Goal: Register for event/course

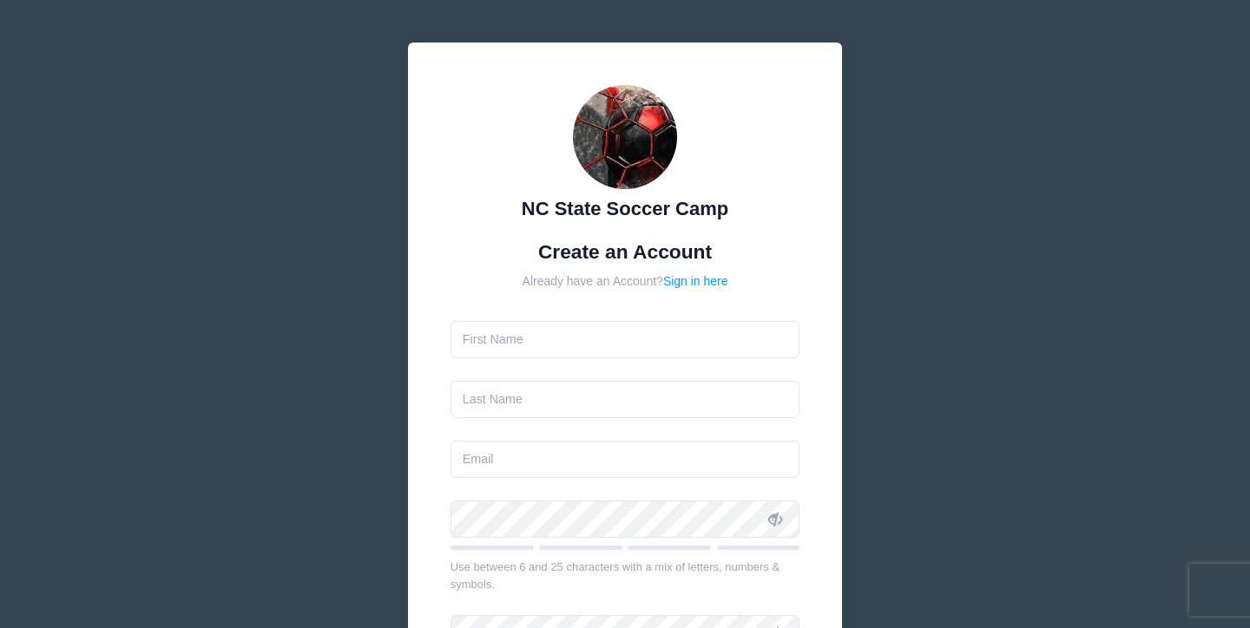
click at [601, 319] on form "Create an Account Already have an Account? Sign in here Use between 6 and 25 ch…" at bounding box center [625, 514] width 350 height 548
click at [594, 325] on input "text" at bounding box center [625, 339] width 350 height 37
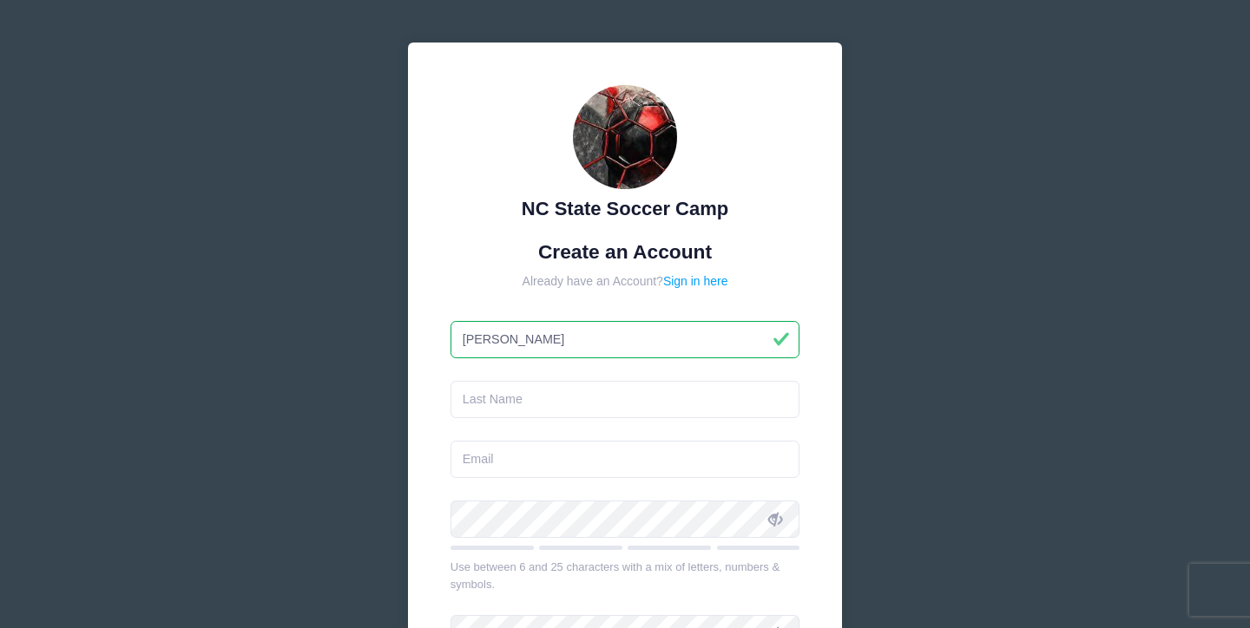
type input "[PERSON_NAME]"
click at [574, 396] on input "text" at bounding box center [625, 399] width 350 height 37
type input "Eliwa"
click at [559, 458] on input "email" at bounding box center [625, 459] width 350 height 37
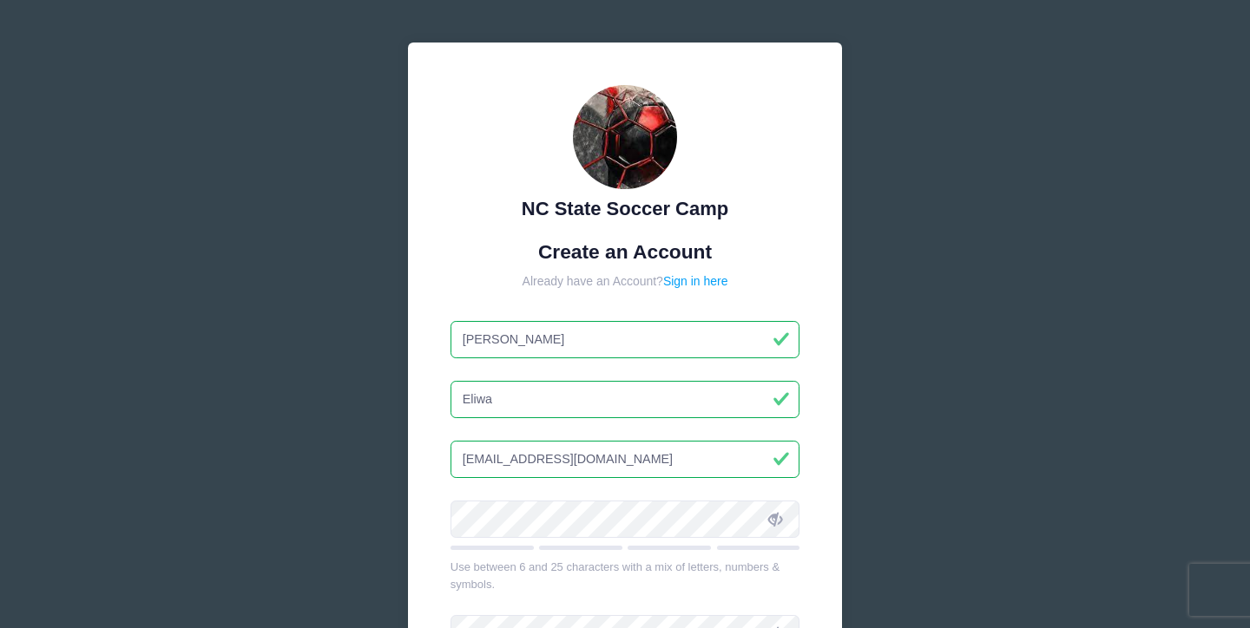
type input "[EMAIL_ADDRESS][DOMAIN_NAME]"
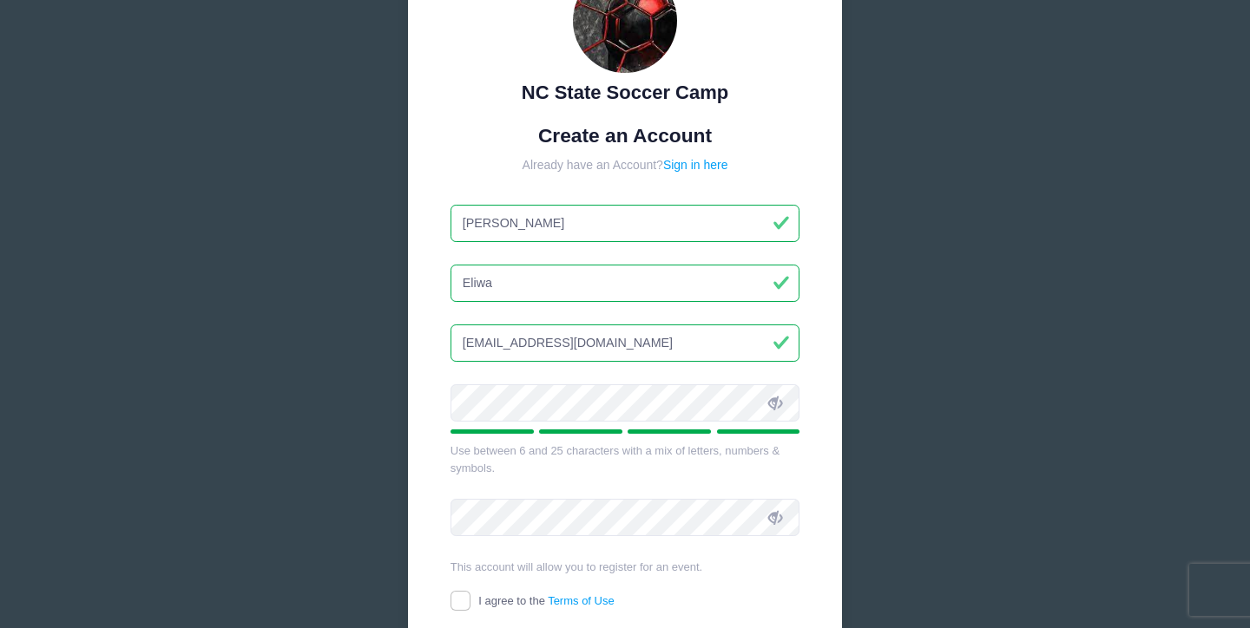
click at [769, 396] on span at bounding box center [775, 403] width 30 height 30
click at [465, 591] on input "I agree to the Terms of Use" at bounding box center [460, 601] width 20 height 20
checkbox input "true"
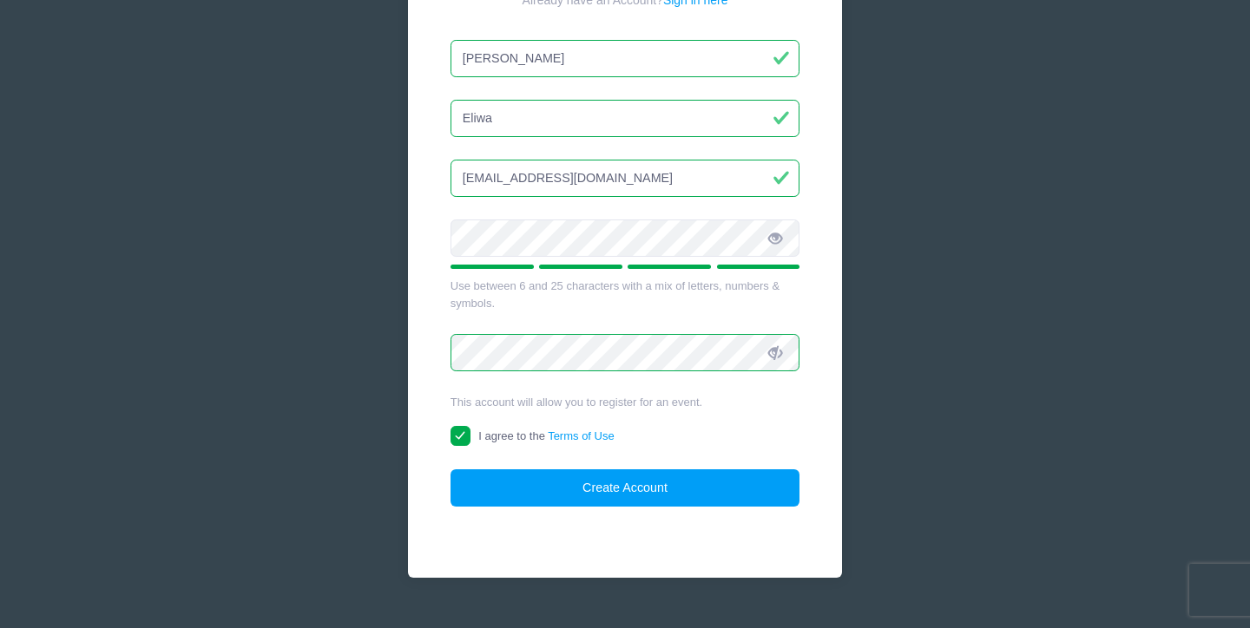
scroll to position [283, 0]
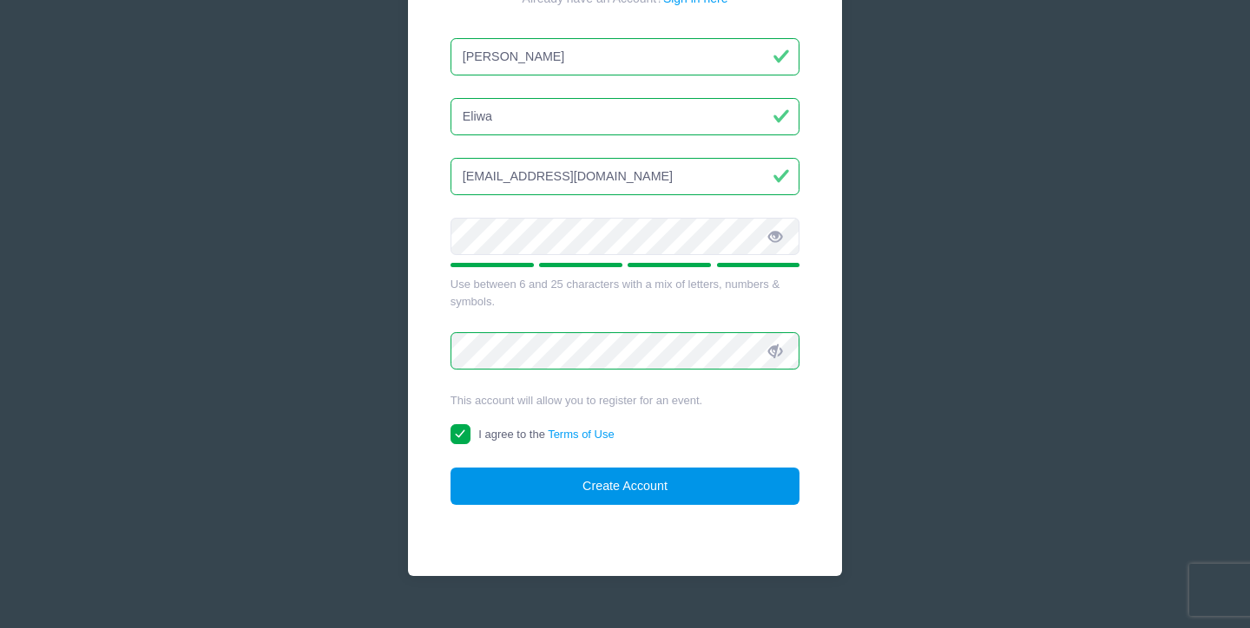
click at [535, 484] on button "Create Account" at bounding box center [625, 486] width 350 height 37
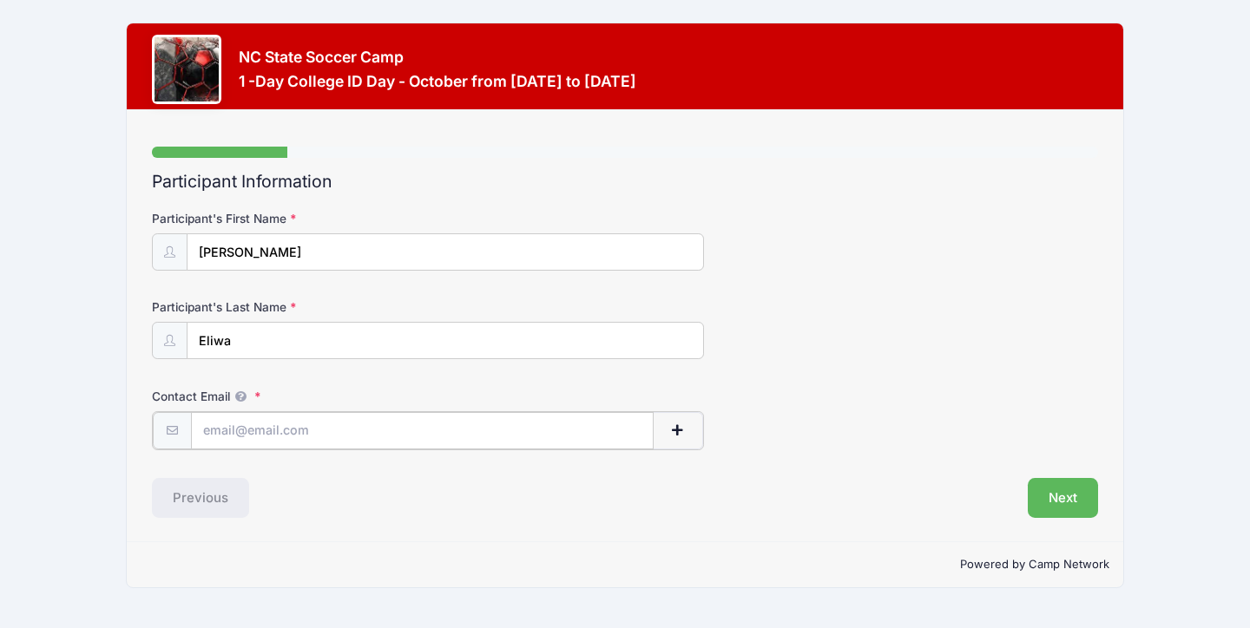
click at [445, 428] on input "Contact Email" at bounding box center [422, 430] width 463 height 37
click at [306, 431] on input "[EMAIL_ADDRESS][DOMAIN_NAME]" at bounding box center [422, 430] width 463 height 37
drag, startPoint x: 306, startPoint y: 431, endPoint x: 383, endPoint y: 431, distance: 76.4
click at [383, 431] on input "[EMAIL_ADDRESS][DOMAIN_NAME]" at bounding box center [422, 430] width 463 height 37
type input "[EMAIL_ADDRESS][DOMAIN_NAME]"
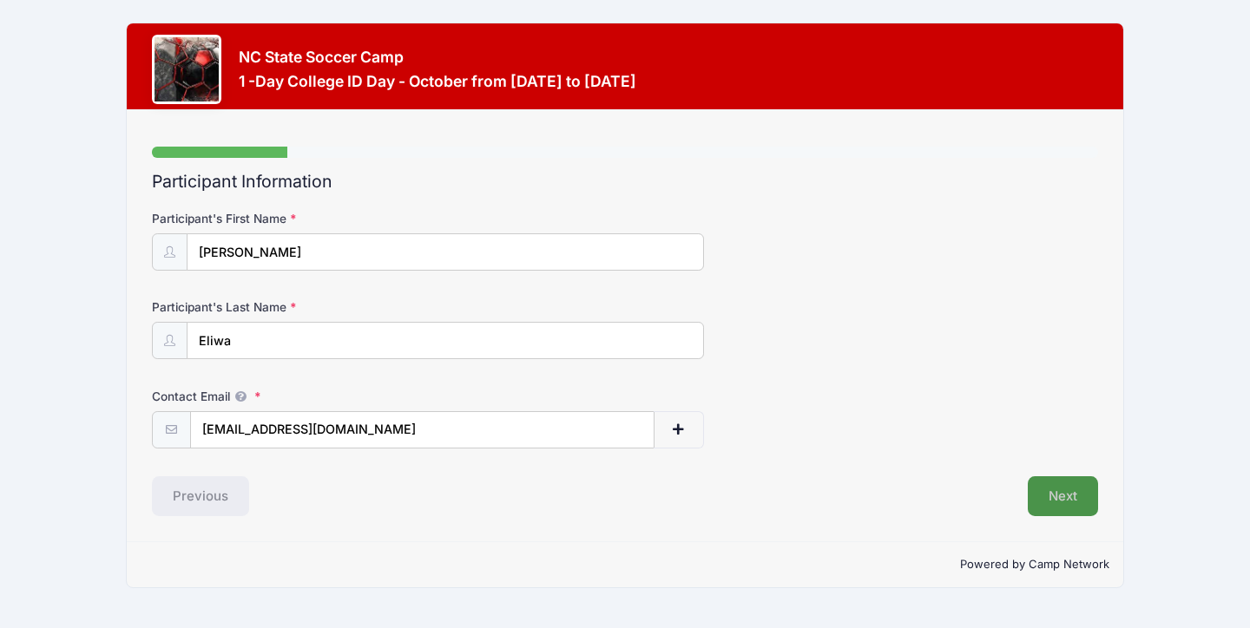
click at [1085, 500] on button "Next" at bounding box center [1063, 496] width 70 height 40
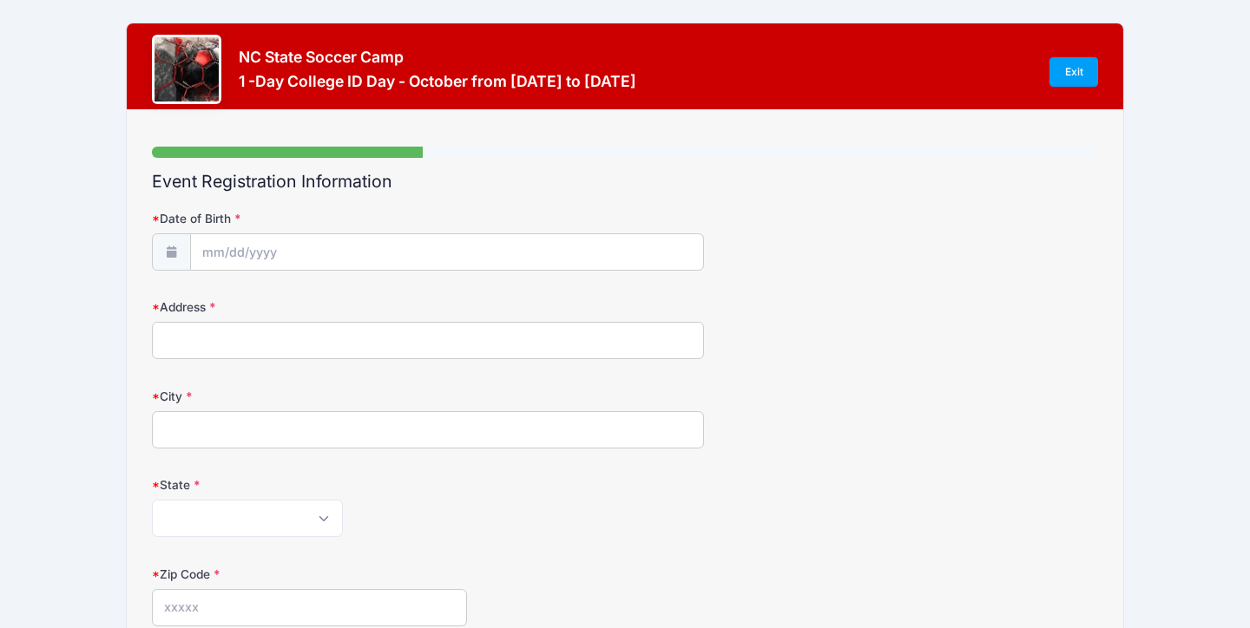
click at [365, 269] on body "Processing Request Please wait... Processing Request Please wait... Processing …" at bounding box center [625, 314] width 1250 height 628
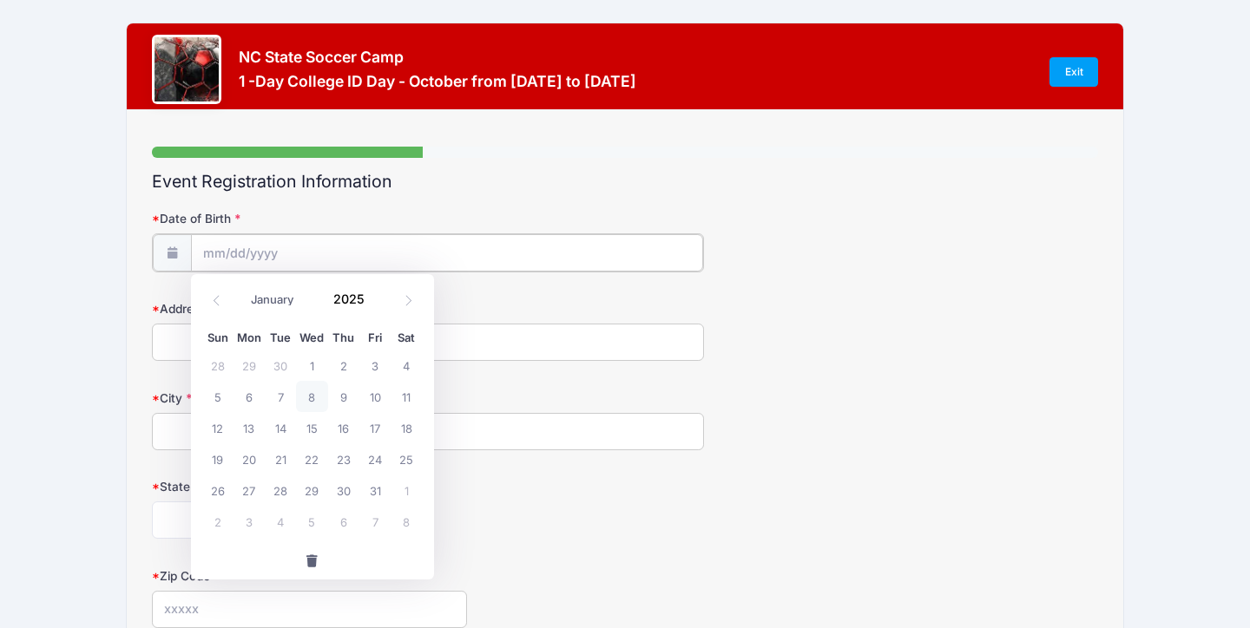
click at [266, 250] on input "Date of Birth" at bounding box center [447, 252] width 512 height 37
click at [350, 310] on input "2025" at bounding box center [353, 299] width 56 height 26
type input "2008"
select select "2"
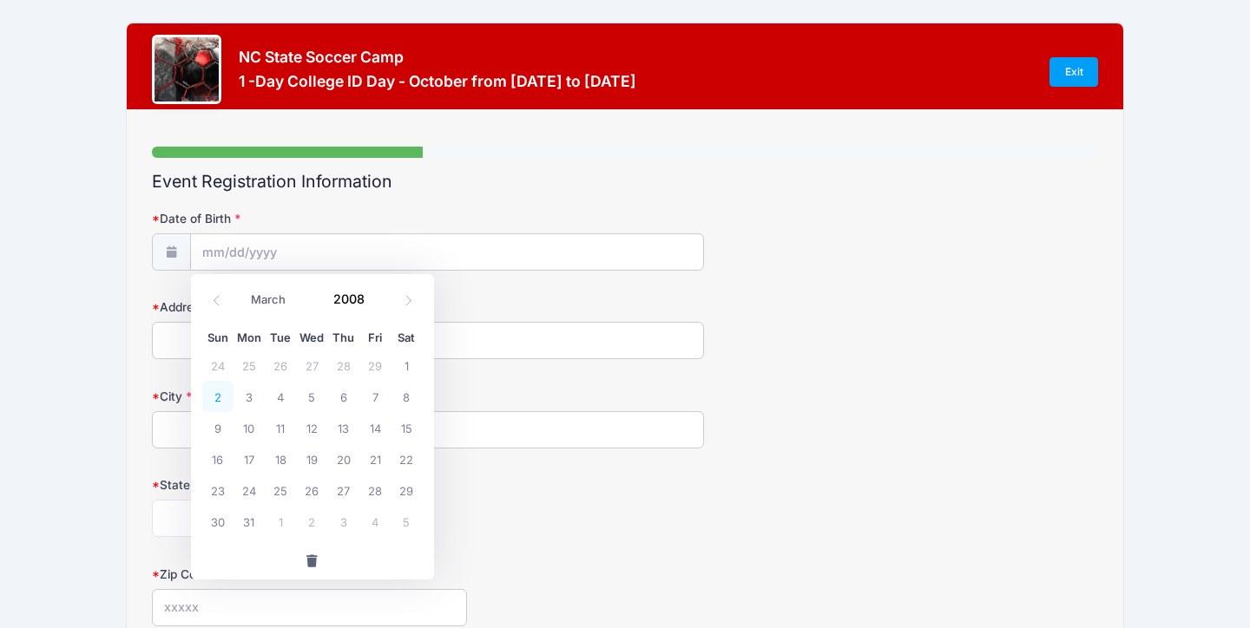
click at [225, 392] on span "2" at bounding box center [217, 396] width 31 height 31
type input "[DATE]"
click at [211, 340] on input "Address" at bounding box center [428, 340] width 552 height 37
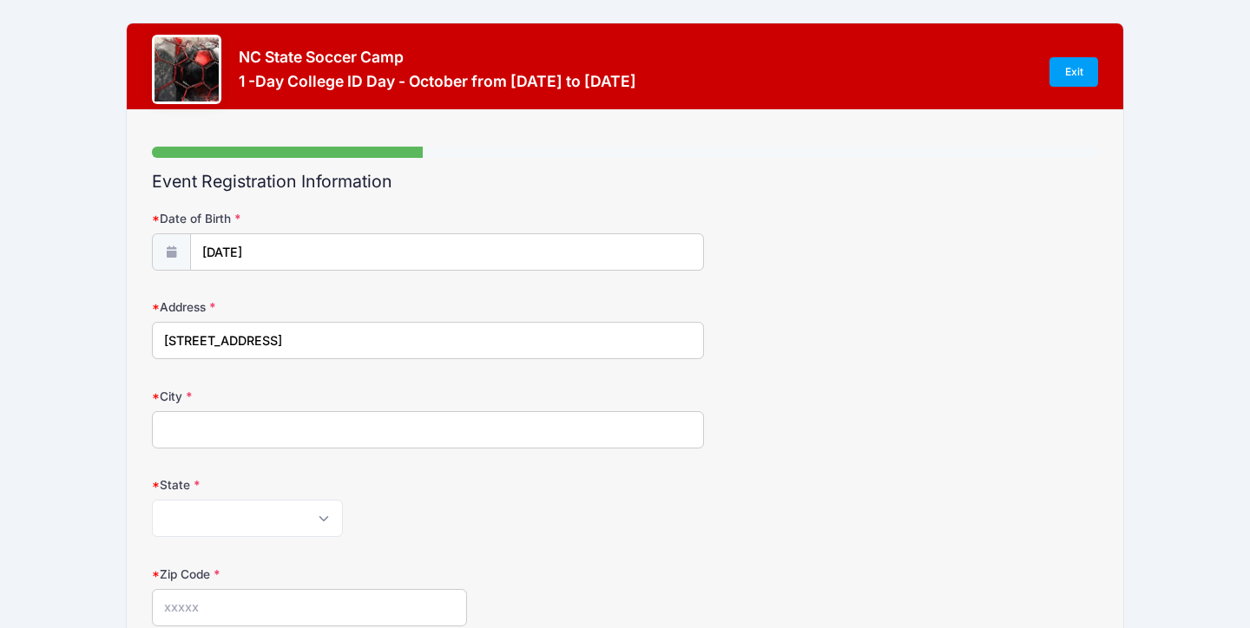
type input "[STREET_ADDRESS]"
click at [181, 410] on div "City" at bounding box center [625, 418] width 946 height 61
click at [181, 429] on input "City" at bounding box center [428, 429] width 552 height 37
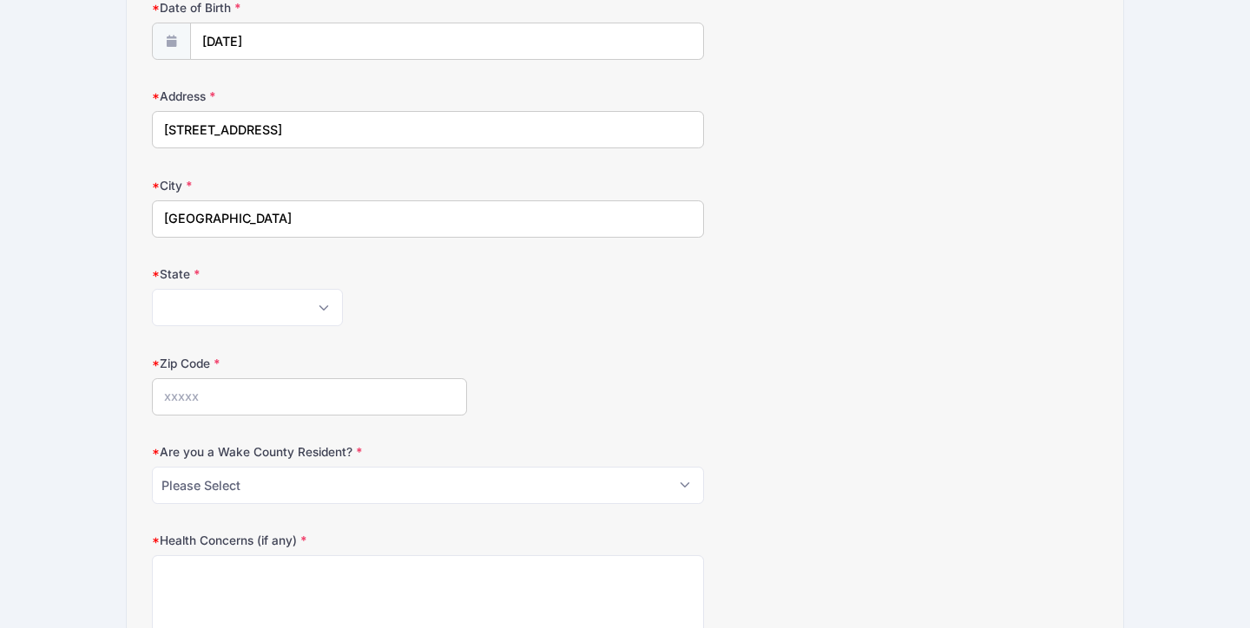
scroll to position [221, 0]
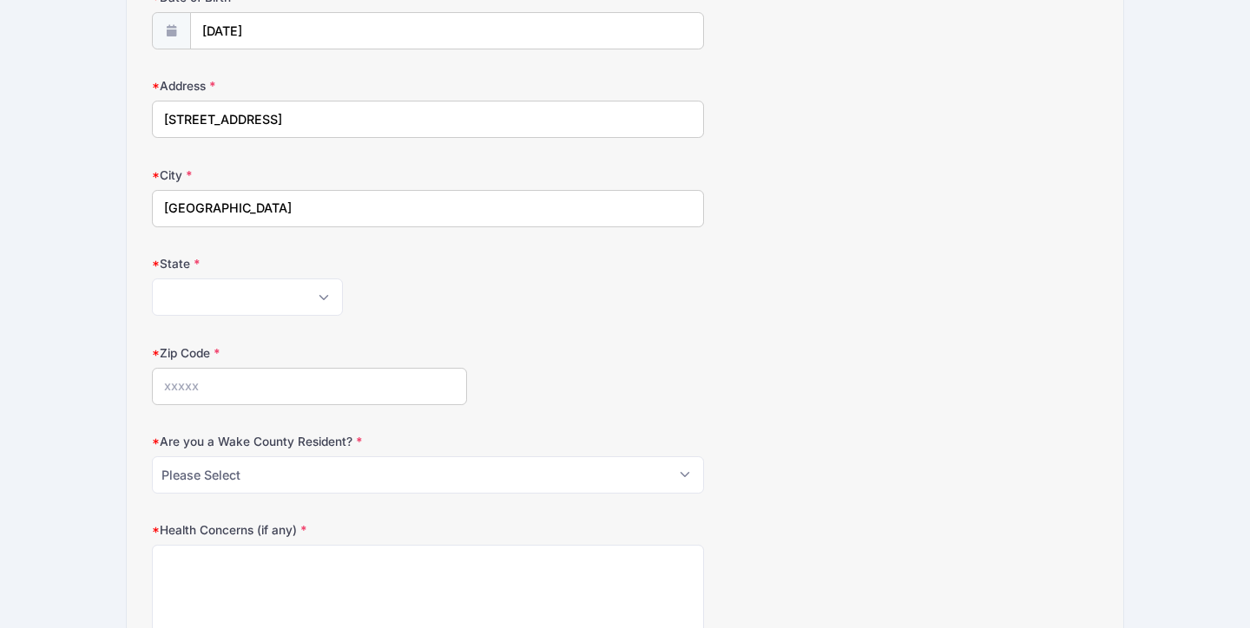
type input "[GEOGRAPHIC_DATA]"
select select "NC"
click at [225, 393] on input "Zip Code" at bounding box center [309, 386] width 315 height 37
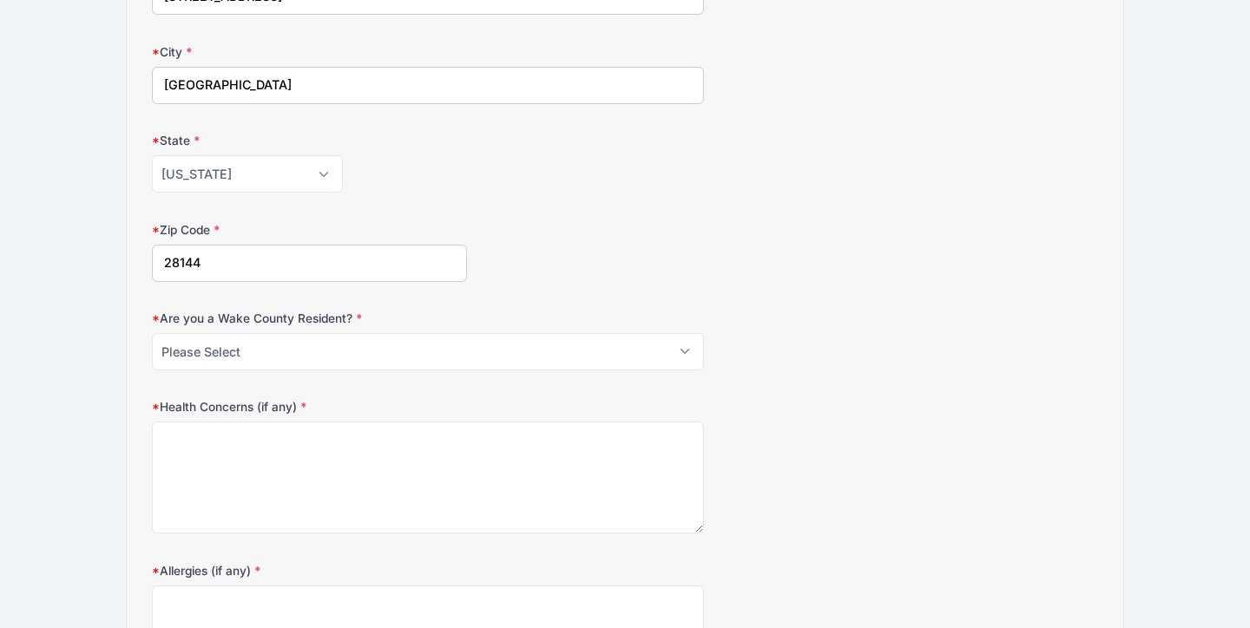
type input "28144"
select select "NO"
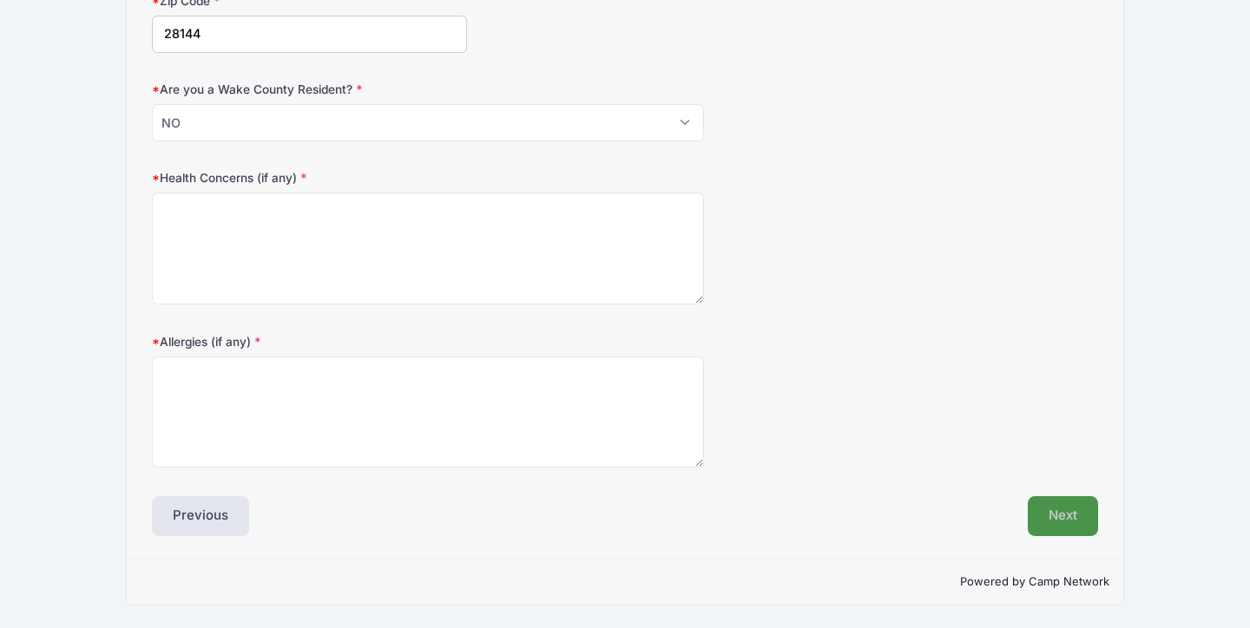
click at [1074, 509] on button "Next" at bounding box center [1063, 516] width 70 height 40
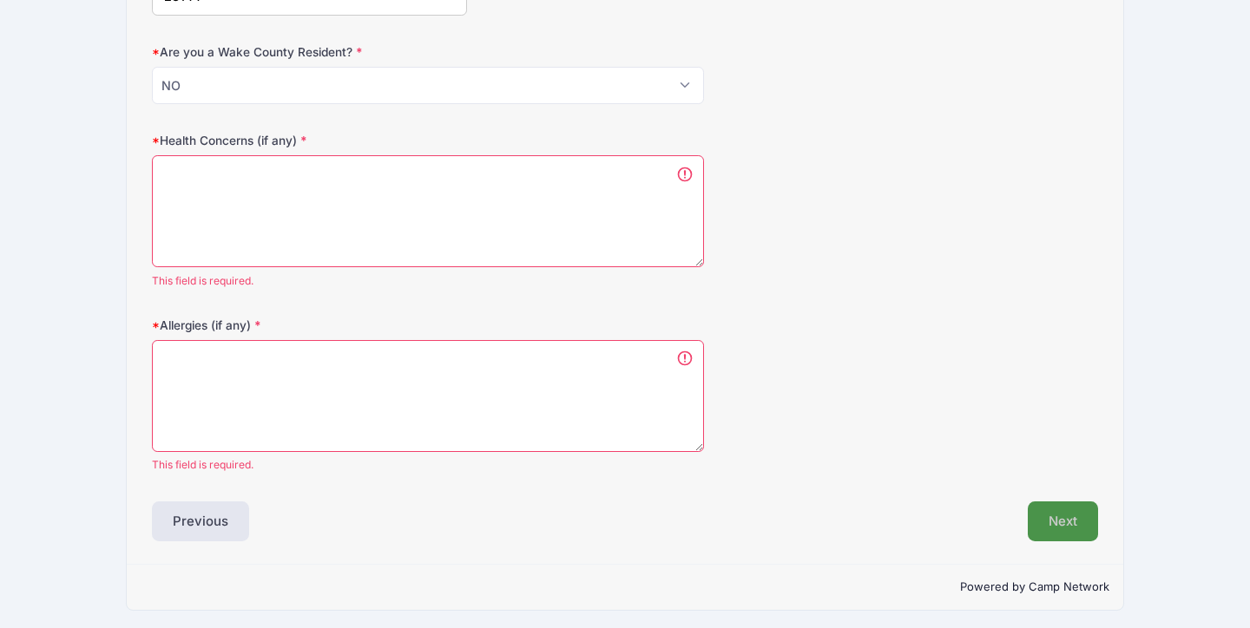
scroll to position [616, 0]
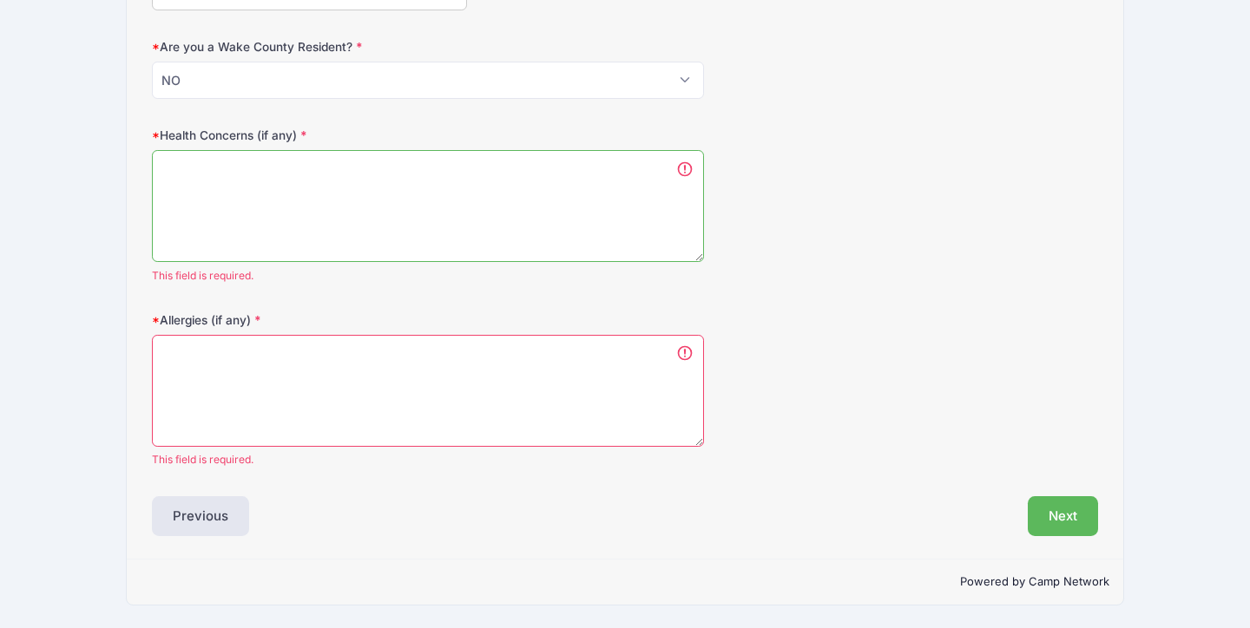
click at [353, 197] on textarea "Health Concerns (if any)" at bounding box center [428, 206] width 552 height 112
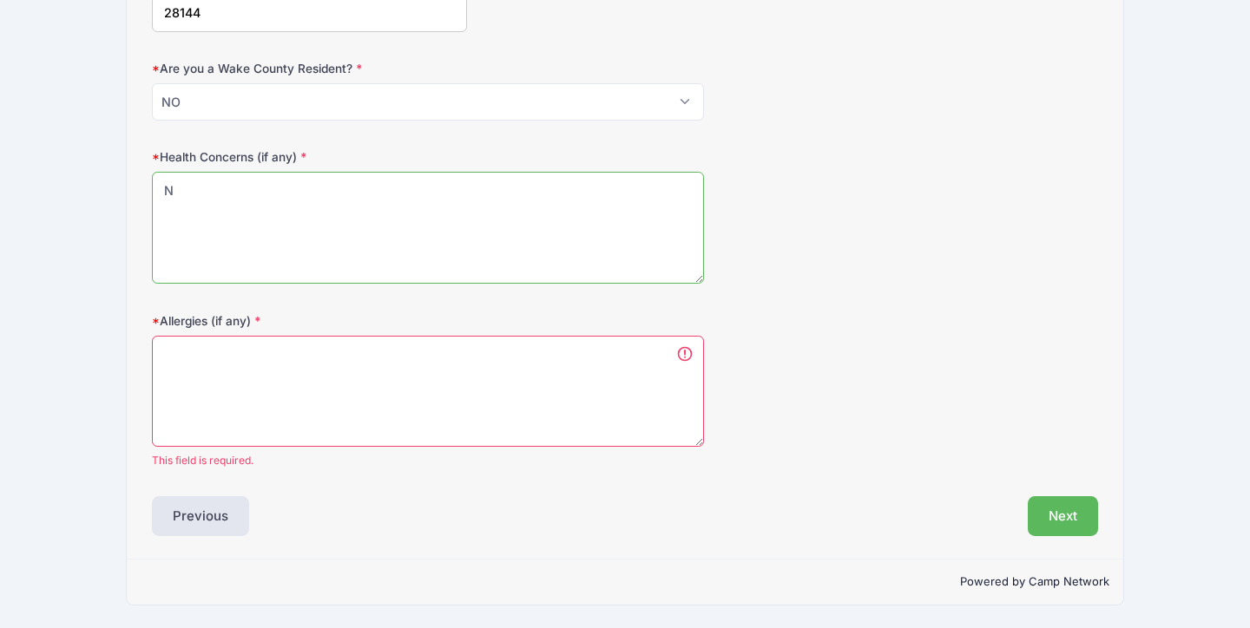
scroll to position [594, 0]
type textarea "N/A"
click at [357, 367] on textarea "Allergies (if any)" at bounding box center [428, 392] width 552 height 112
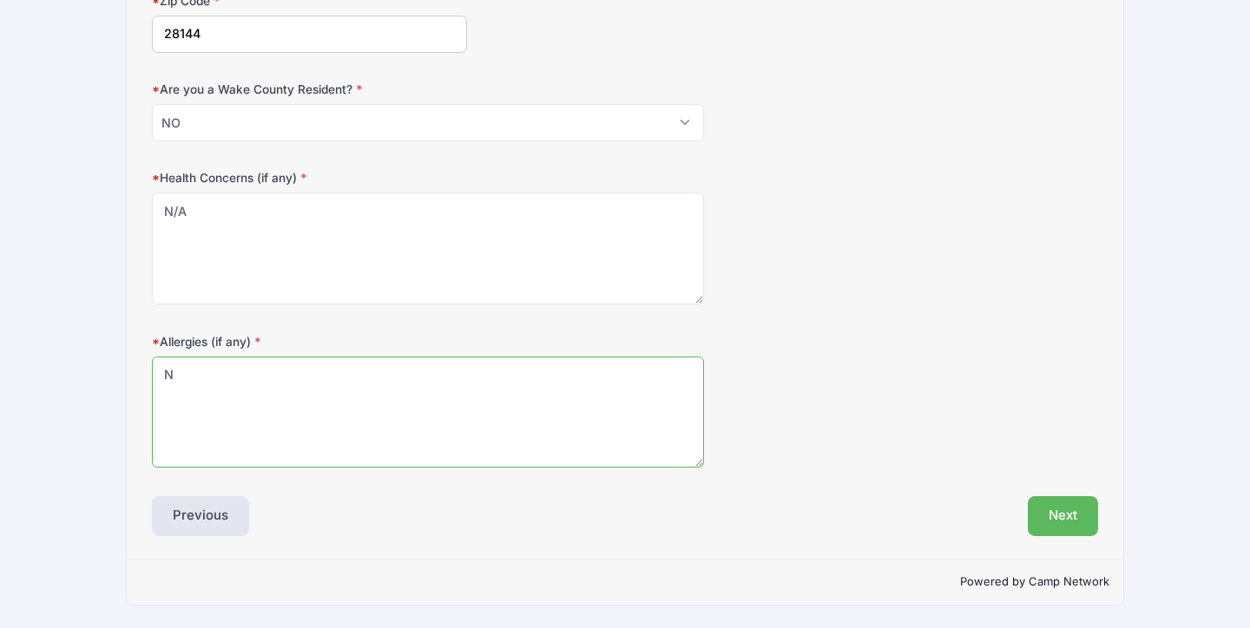
scroll to position [574, 0]
type textarea "N/A"
click at [1050, 502] on button "Next" at bounding box center [1063, 516] width 70 height 40
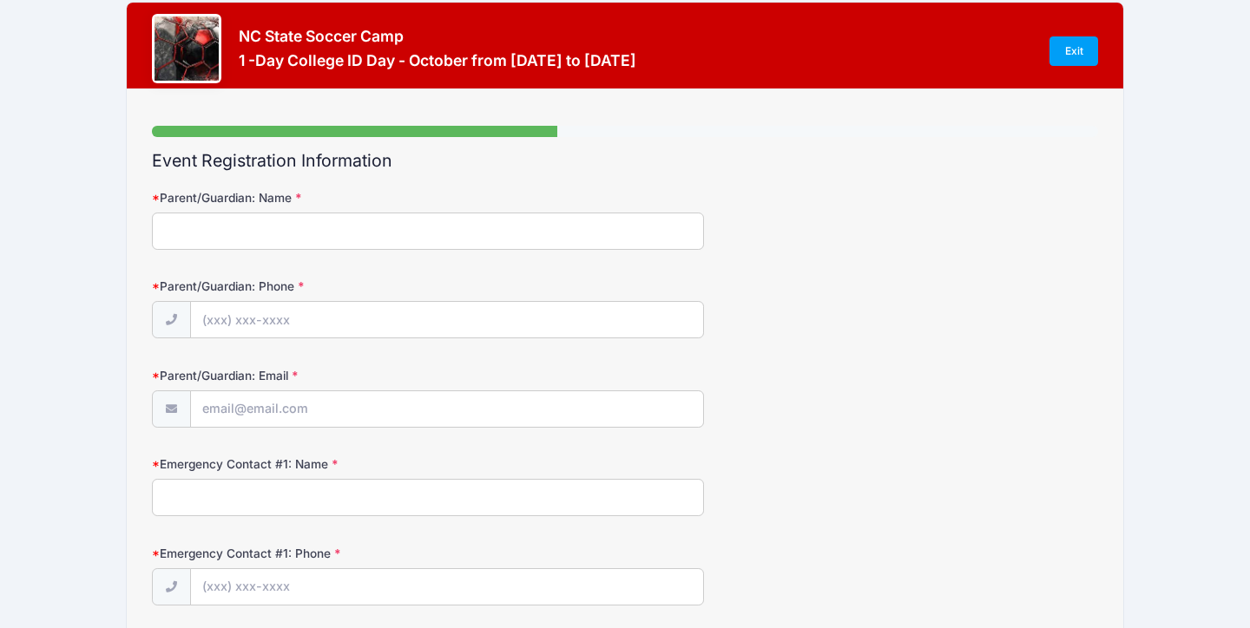
scroll to position [0, 0]
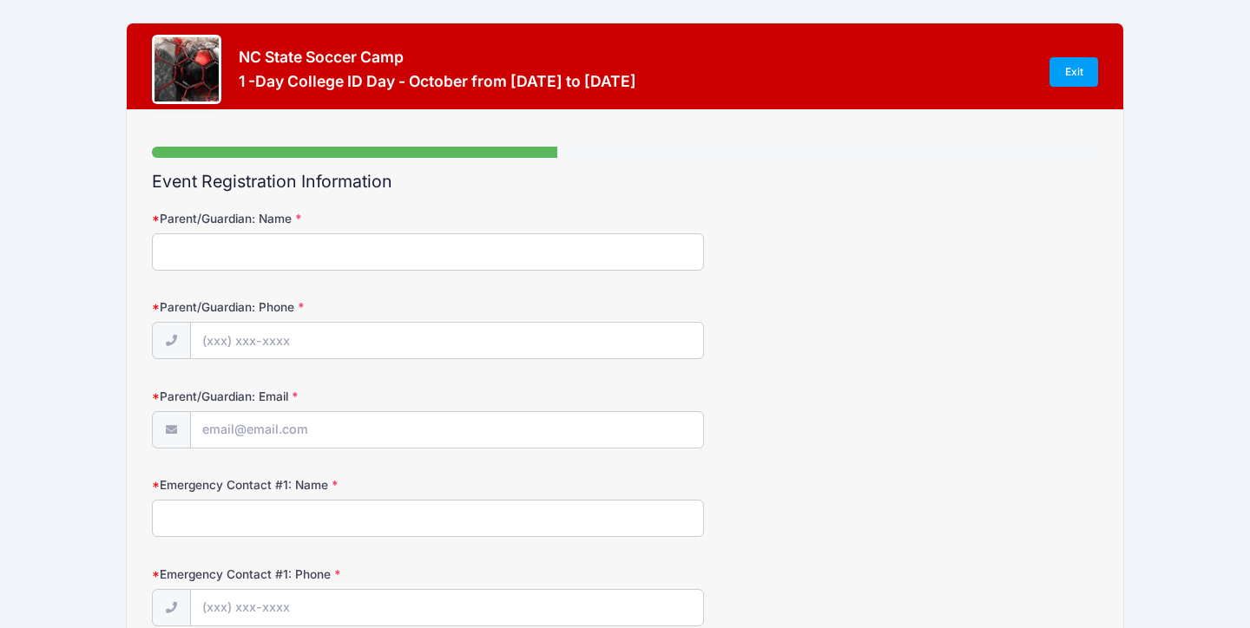
click at [453, 260] on input "Parent/Guardian: Name" at bounding box center [428, 251] width 552 height 37
type input "[PERSON_NAME]"
click at [317, 358] on input "Parent/Guardian: Phone" at bounding box center [447, 341] width 512 height 37
type input "[PHONE_NUMBER]"
click at [289, 431] on input "Parent/Guardian: Email" at bounding box center [447, 430] width 512 height 37
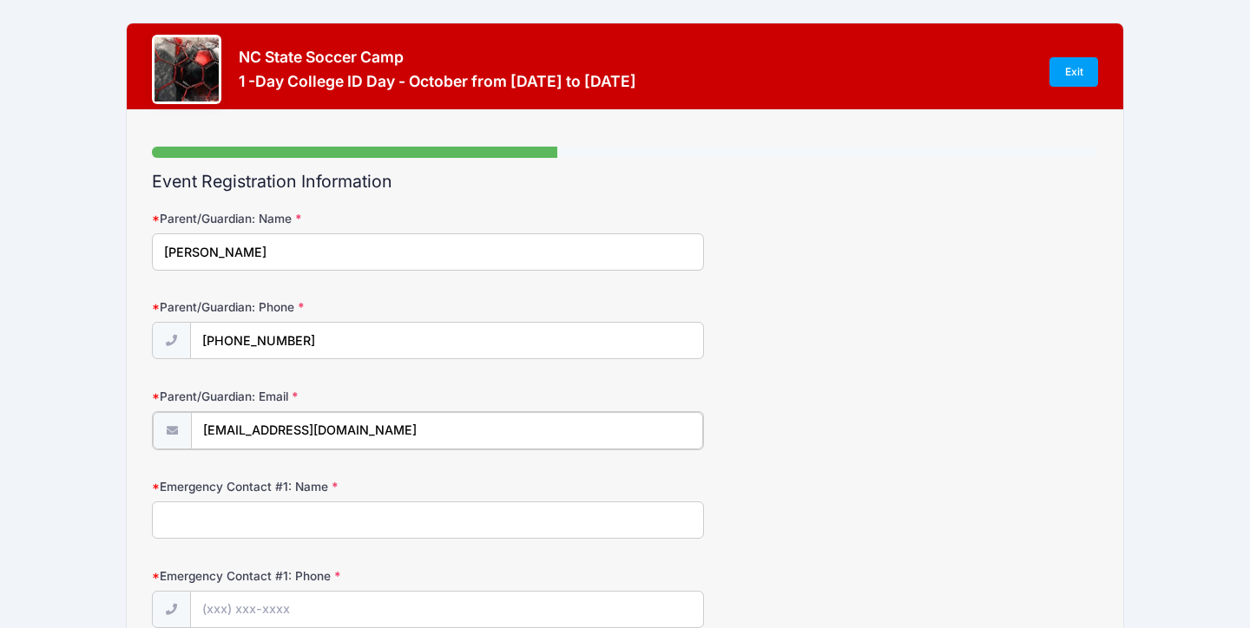
type input "[EMAIL_ADDRESS][DOMAIN_NAME]"
click at [262, 514] on input "Emergency Contact #1: Name" at bounding box center [428, 518] width 552 height 37
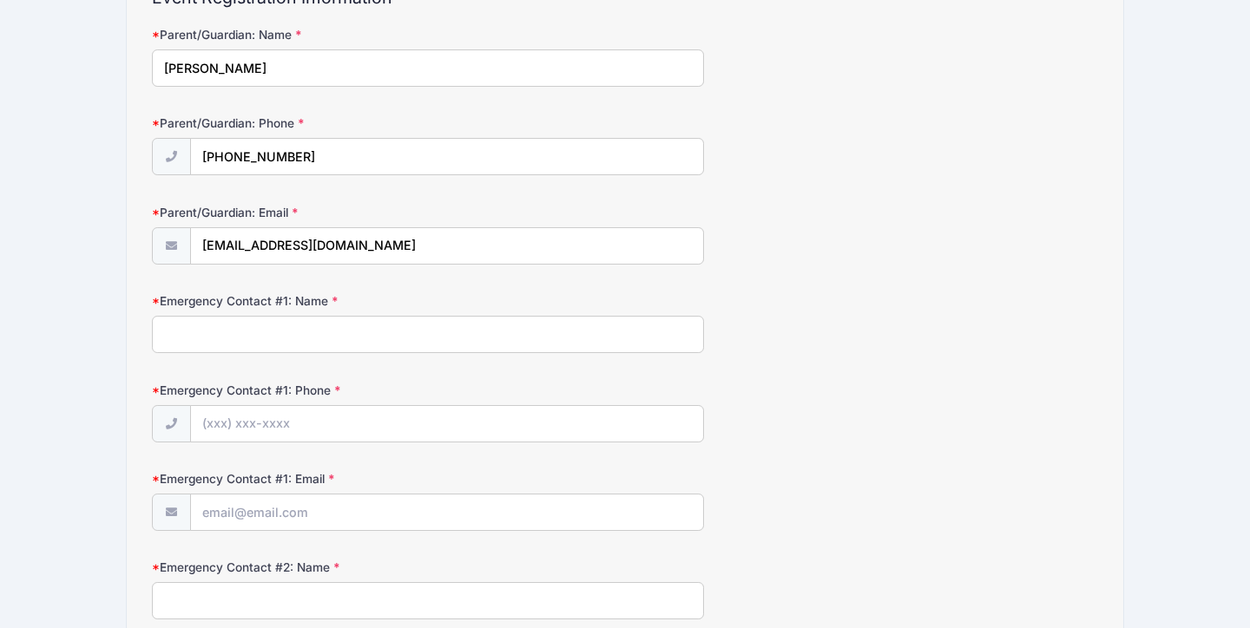
scroll to position [185, 0]
type input "[PERSON_NAME]"
click at [259, 429] on input "Emergency Contact #1: Phone" at bounding box center [447, 423] width 512 height 37
type input "[PHONE_NUMBER]"
click at [274, 513] on input "Emergency Contact #1: Email" at bounding box center [447, 512] width 512 height 37
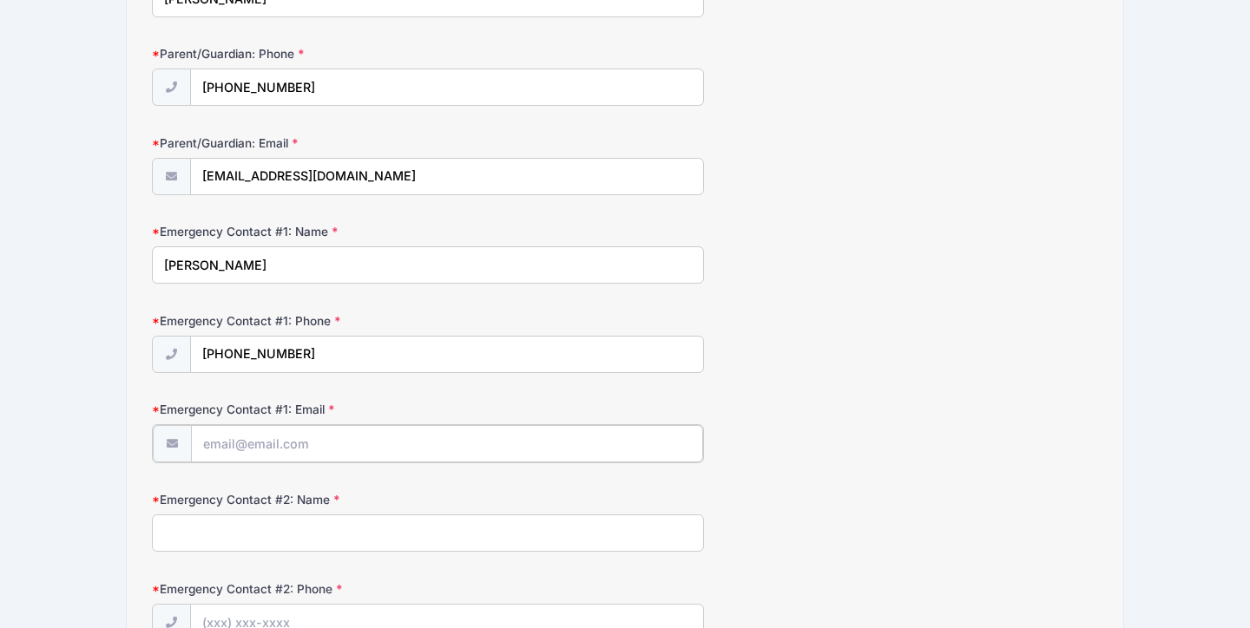
scroll to position [255, 0]
click at [253, 184] on input "[EMAIL_ADDRESS][DOMAIN_NAME]" at bounding box center [447, 175] width 512 height 37
click at [282, 450] on input "Emergency Contact #1: Email" at bounding box center [447, 442] width 512 height 37
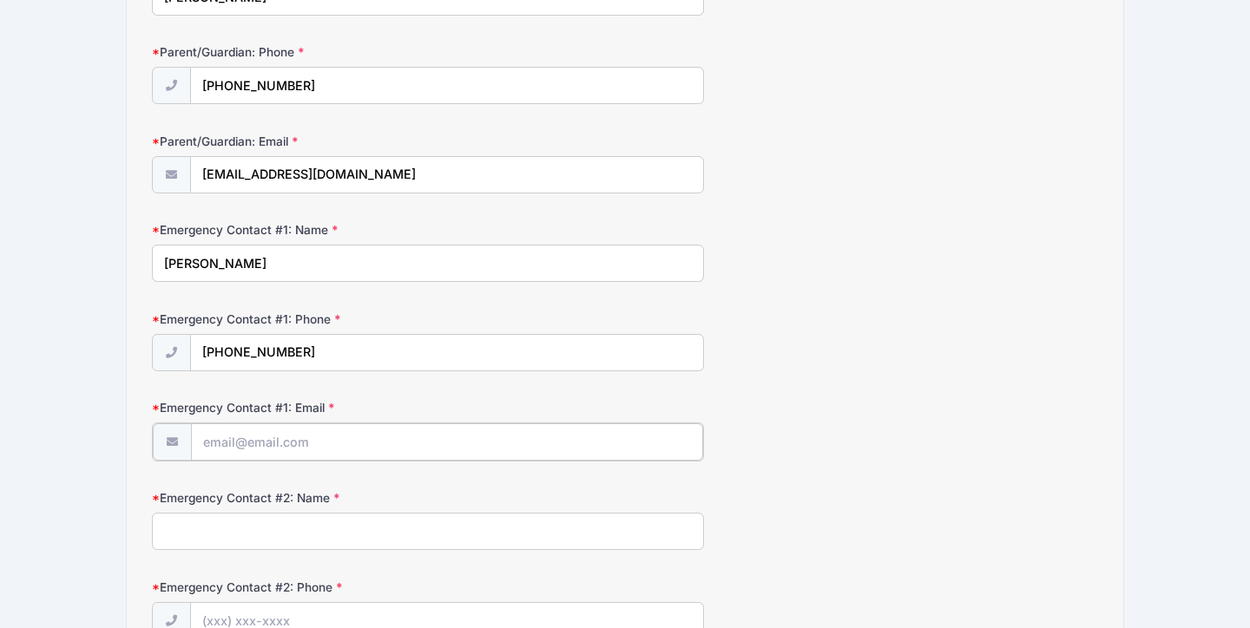
paste input "[EMAIL_ADDRESS][DOMAIN_NAME]"
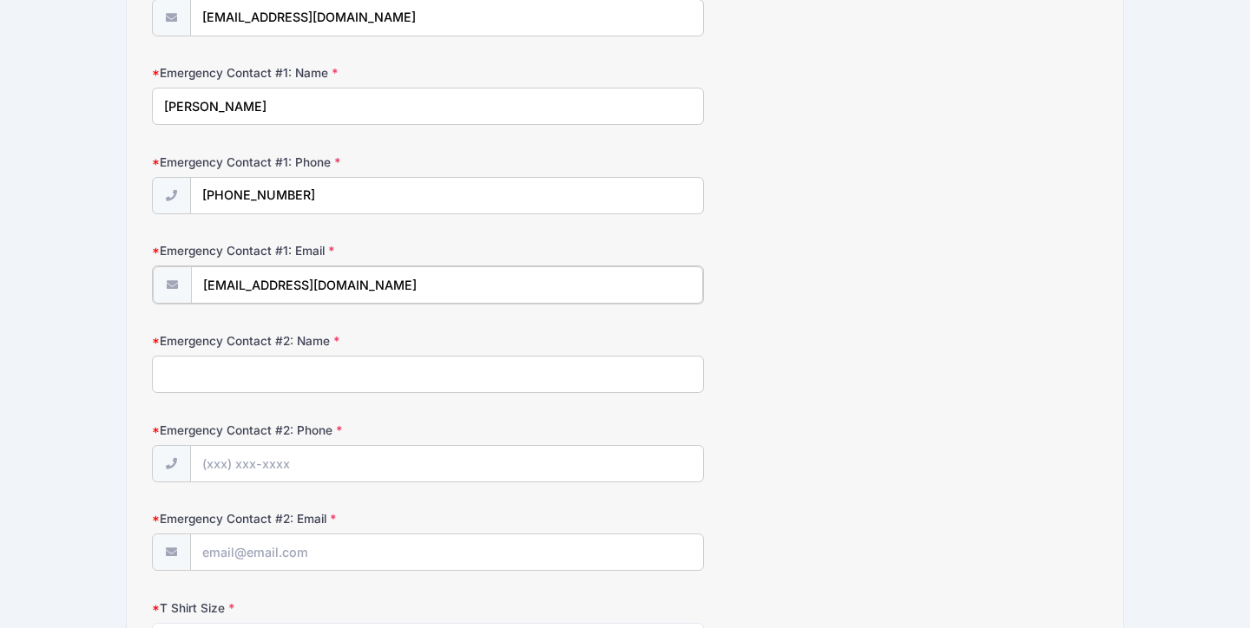
scroll to position [414, 0]
type input "[EMAIL_ADDRESS][DOMAIN_NAME]"
click at [271, 385] on input "Emergency Contact #2: Name" at bounding box center [428, 370] width 552 height 37
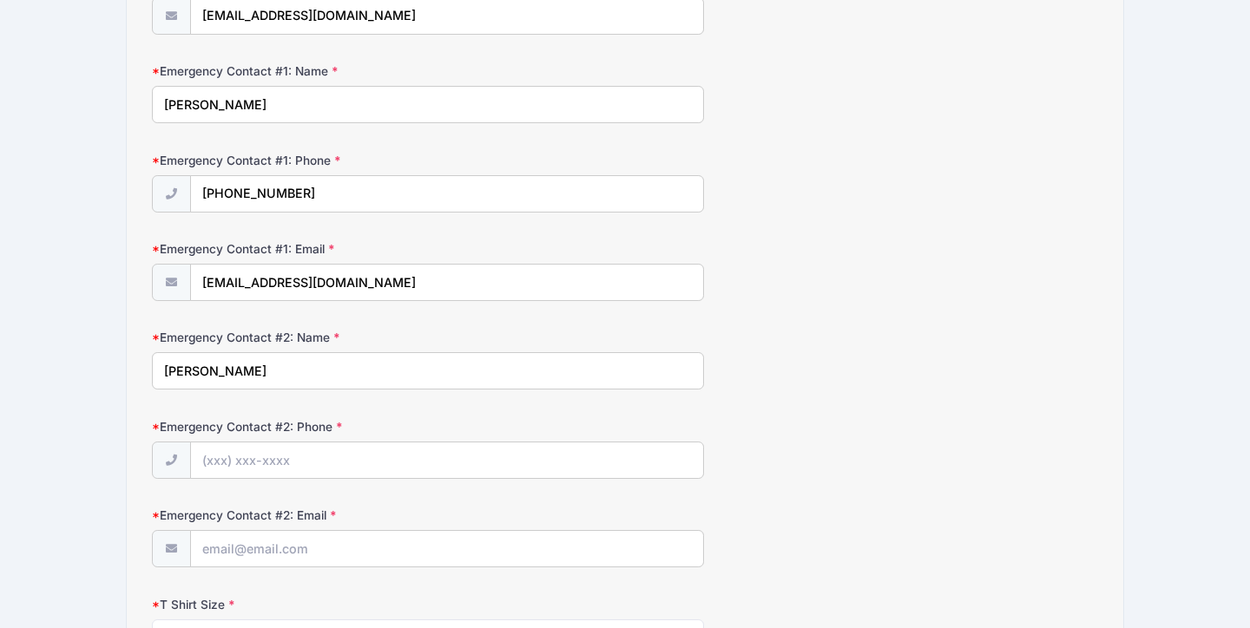
type input "[PERSON_NAME]"
click at [475, 451] on input "Emergency Contact #2: Phone" at bounding box center [447, 461] width 512 height 37
type input "[PHONE_NUMBER]"
click at [381, 553] on input "Emergency Contact #2: Email" at bounding box center [447, 549] width 512 height 37
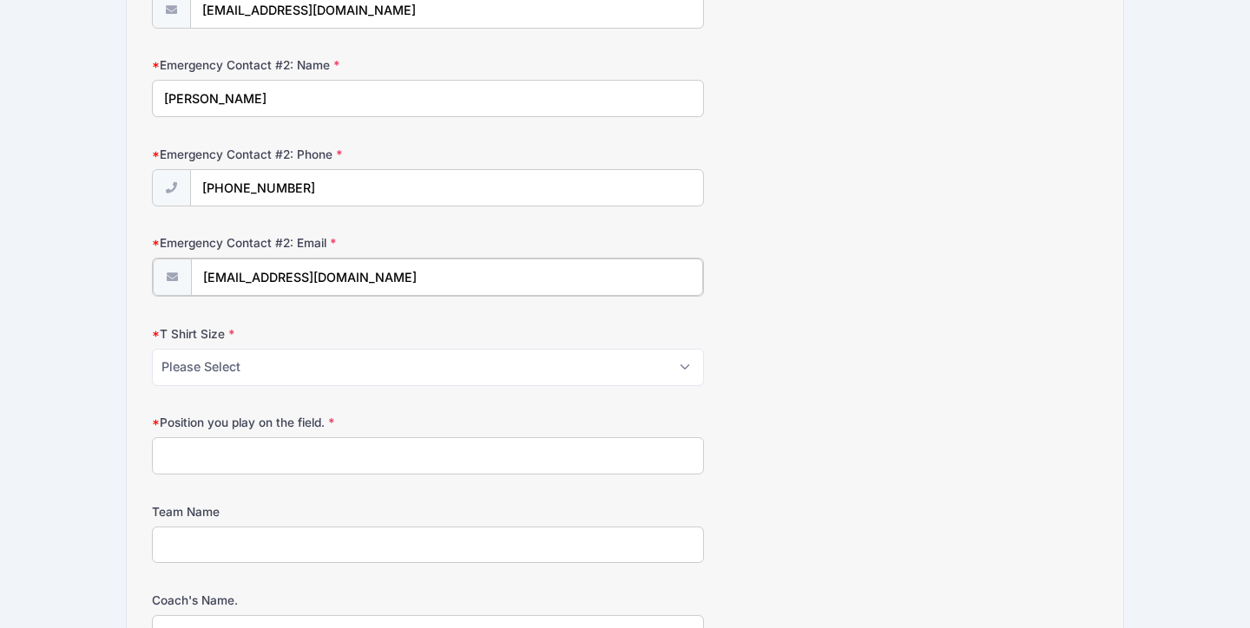
scroll to position [690, 0]
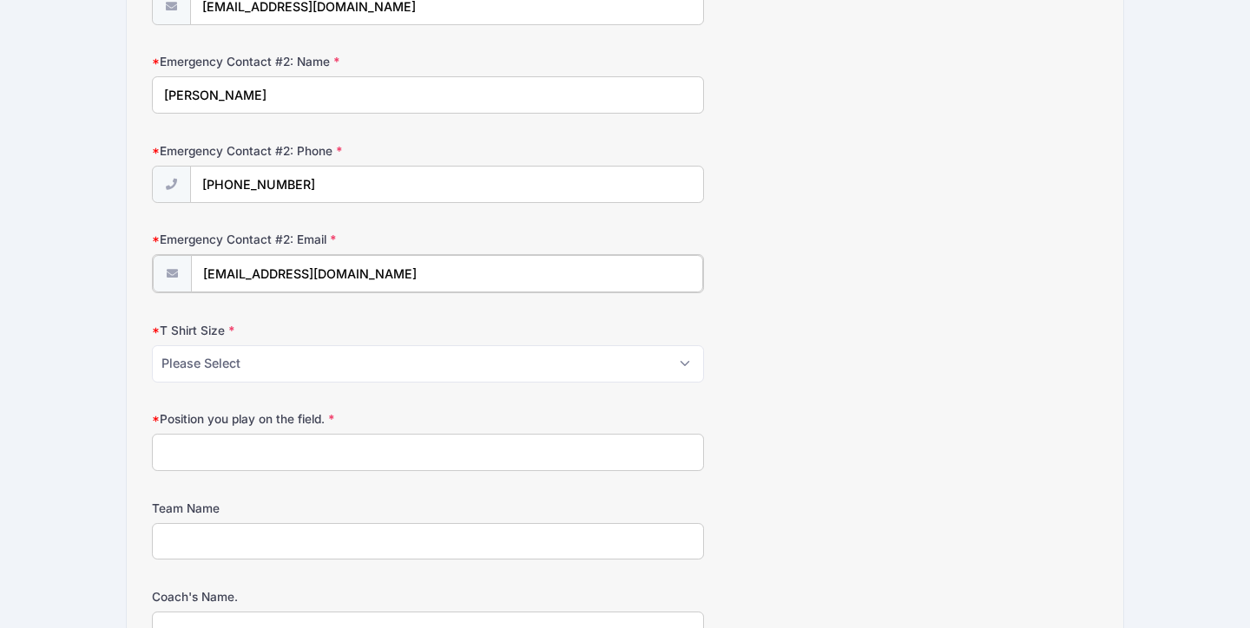
type input "[EMAIL_ADDRESS][DOMAIN_NAME]"
select select "Adult Small"
click at [273, 442] on input "Position you play on the field." at bounding box center [428, 450] width 552 height 37
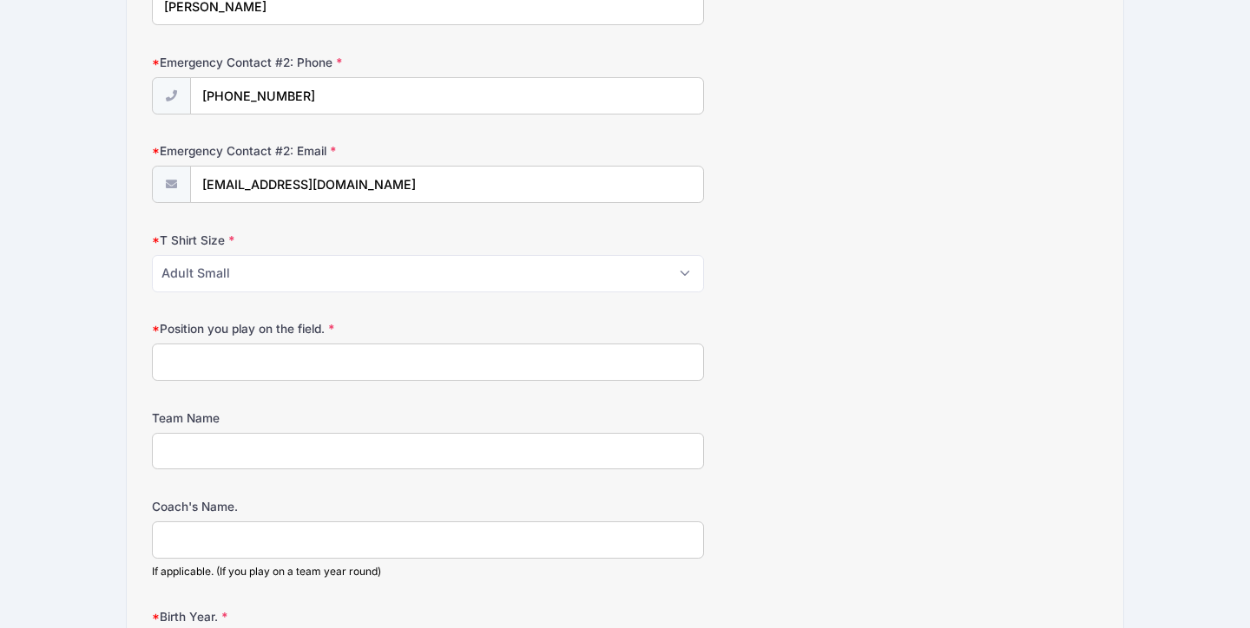
scroll to position [780, 0]
type input "R"
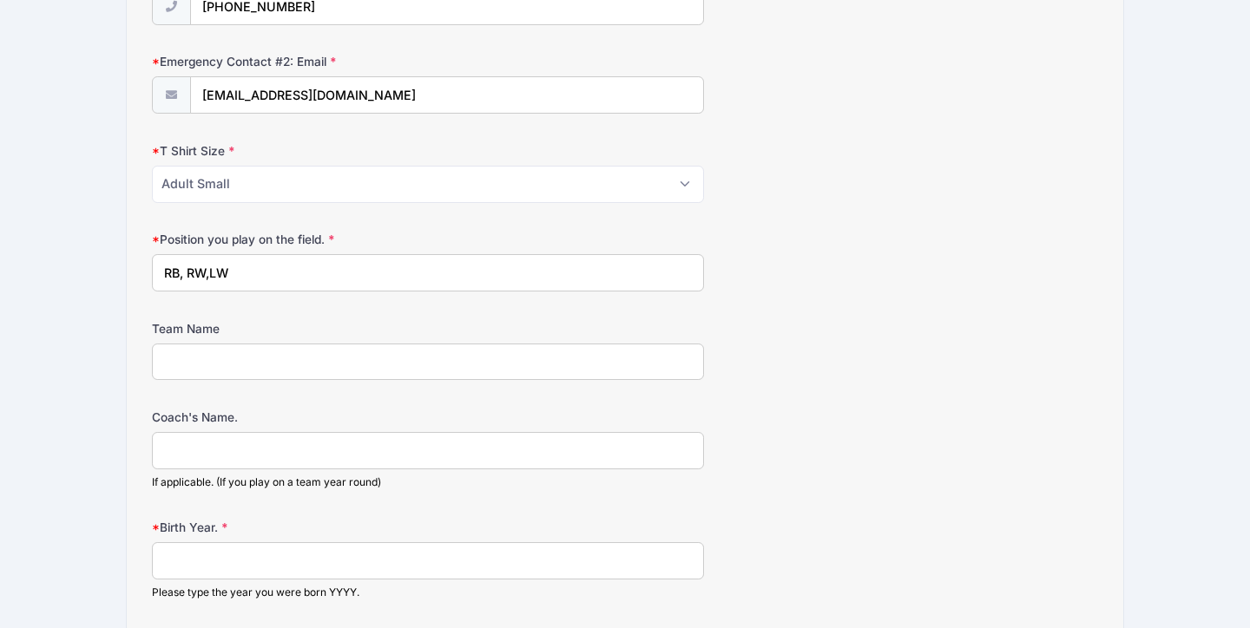
scroll to position [867, 0]
type input "RB, RW,LW"
click at [187, 393] on form "Parent/Guardian: Name [PERSON_NAME] Parent/Guardian: Phone [PHONE_NUMBER] Paren…" at bounding box center [625, 189] width 946 height 1692
click at [181, 369] on input "Team Name" at bounding box center [428, 363] width 552 height 37
type input "Fox Soccer Academy MLS NEXT U18/19"
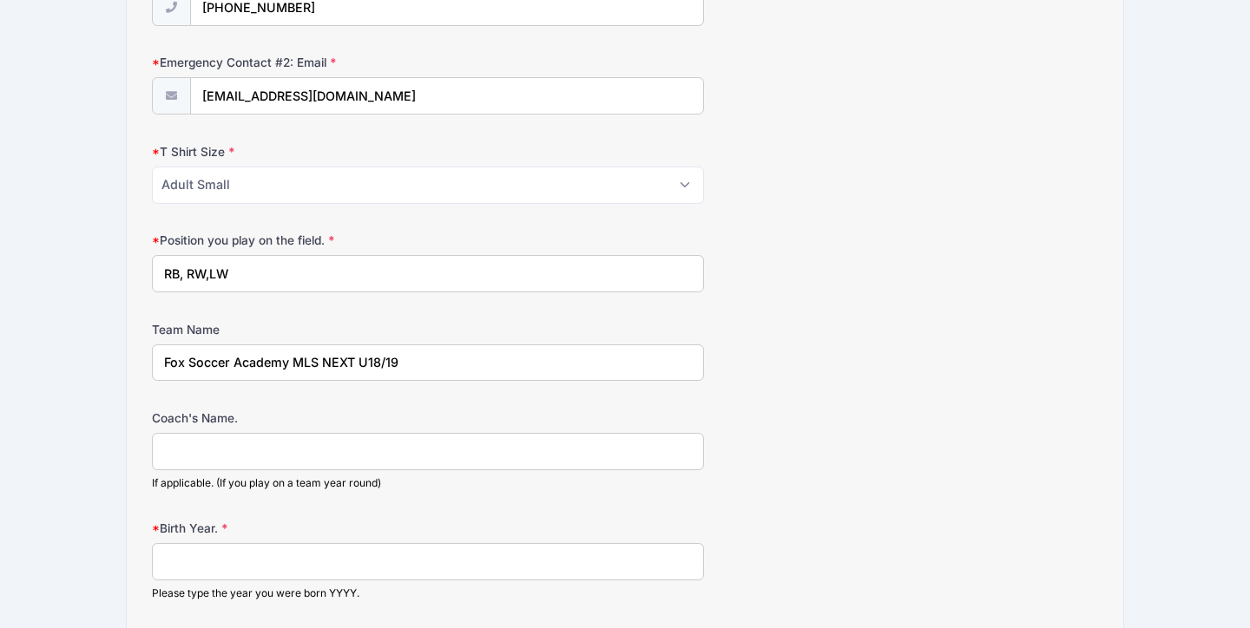
click at [265, 460] on input "Coach's Name." at bounding box center [428, 451] width 552 height 37
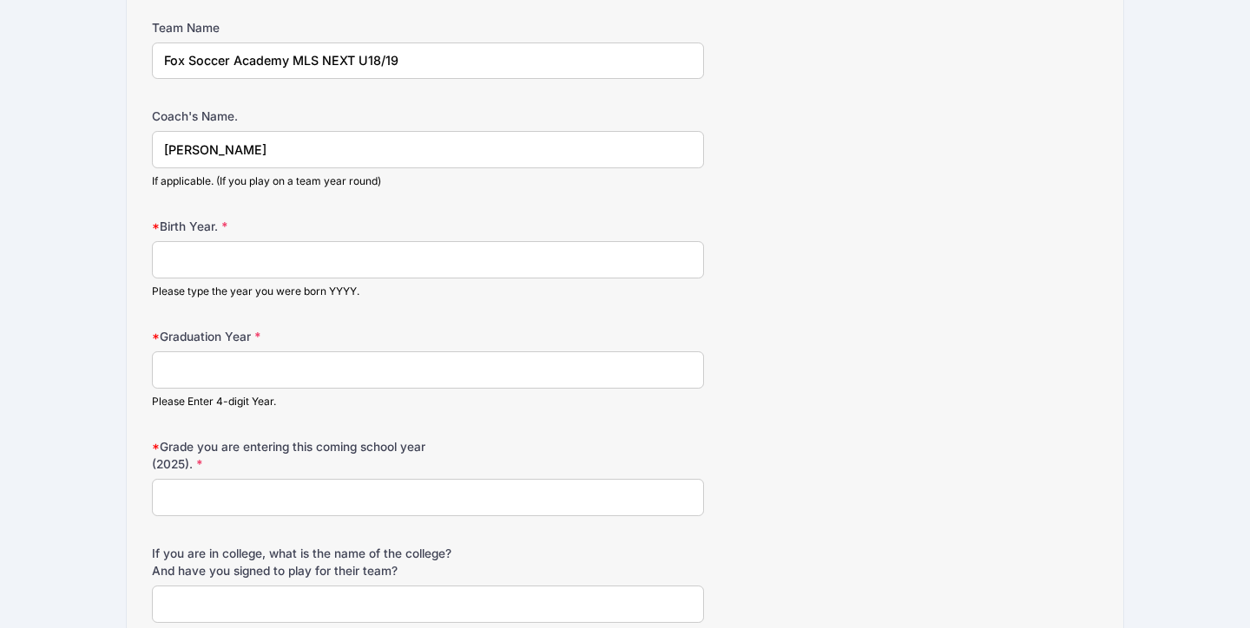
scroll to position [1170, 0]
type input "[PERSON_NAME]"
click at [237, 377] on input "Graduation Year" at bounding box center [428, 369] width 552 height 37
type input "2026"
click at [244, 262] on input "Birth Year." at bounding box center [428, 258] width 552 height 37
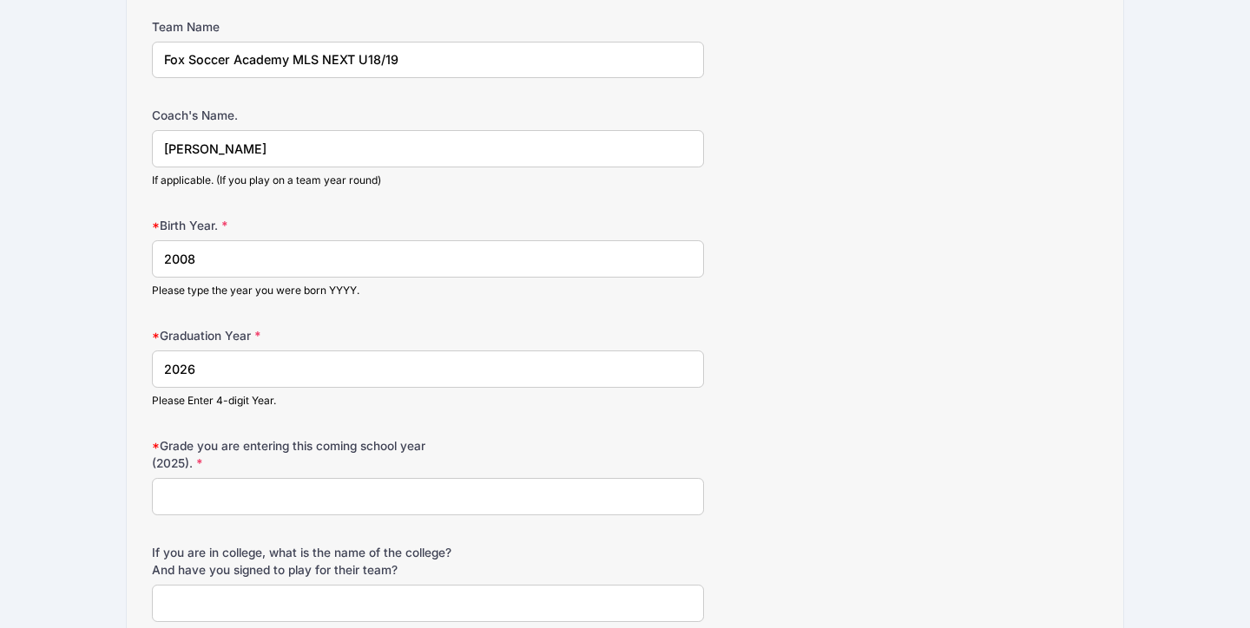
scroll to position [1283, 0]
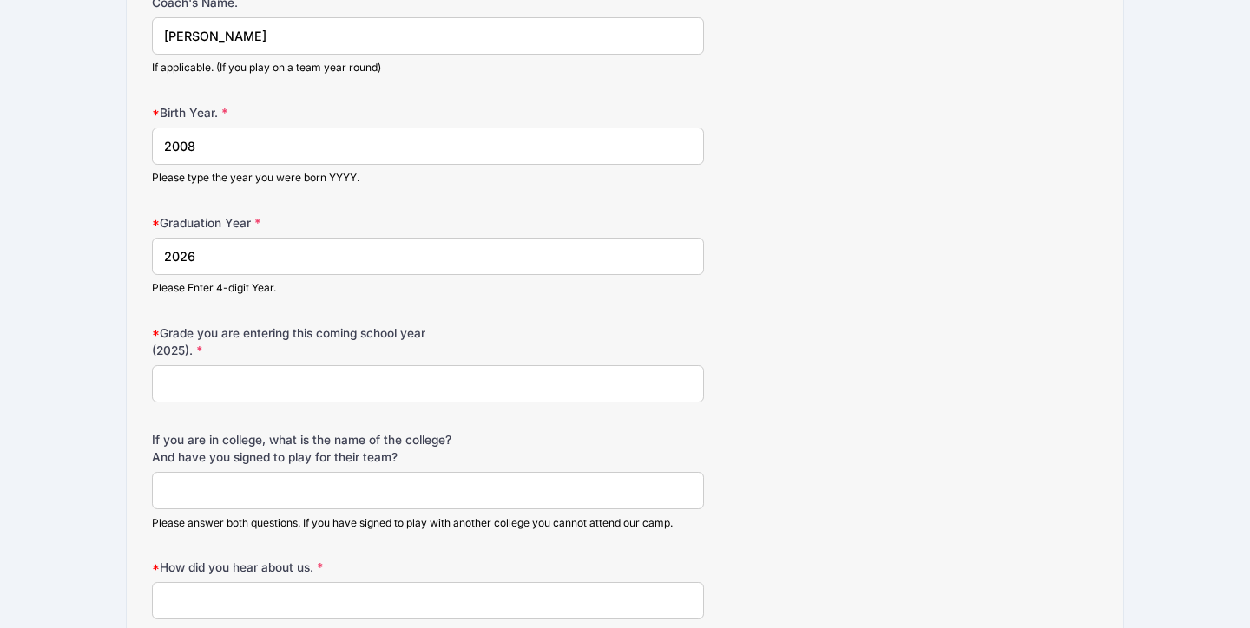
type input "2008"
click at [246, 399] on input "Grade you are entering this coming school year (2025)." at bounding box center [428, 383] width 552 height 37
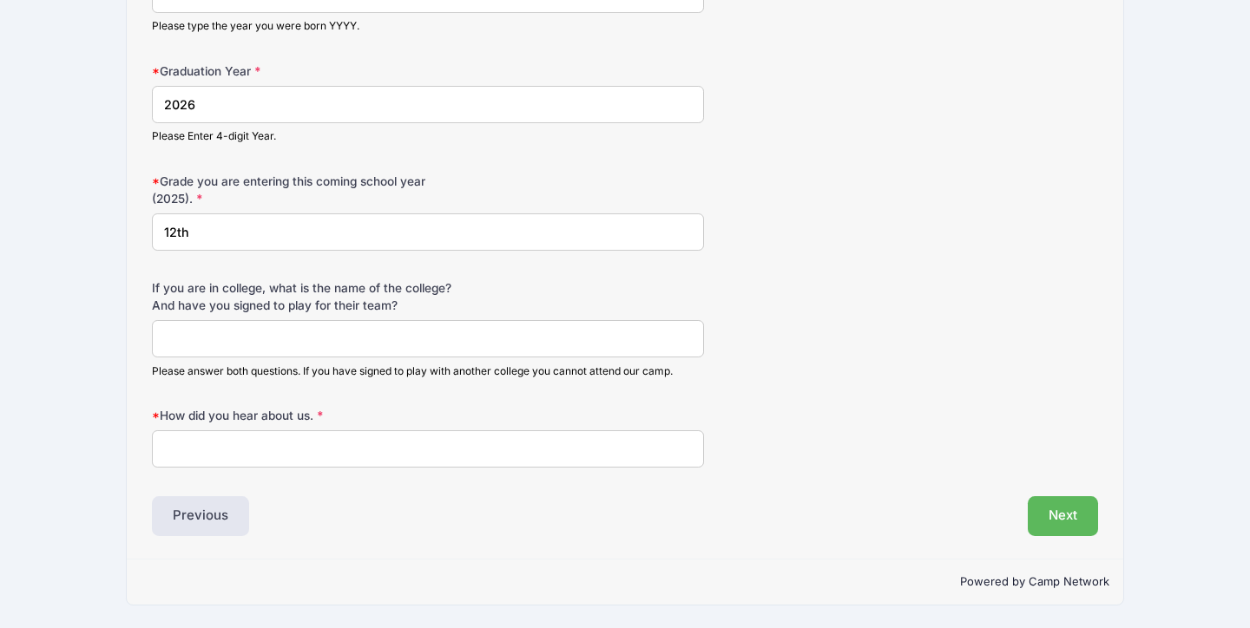
scroll to position [1443, 0]
type input "12th"
click at [245, 459] on input "How did you hear about us." at bounding box center [428, 448] width 552 height 37
type input "Invite from coach"
click at [1076, 513] on button "Next" at bounding box center [1063, 516] width 70 height 40
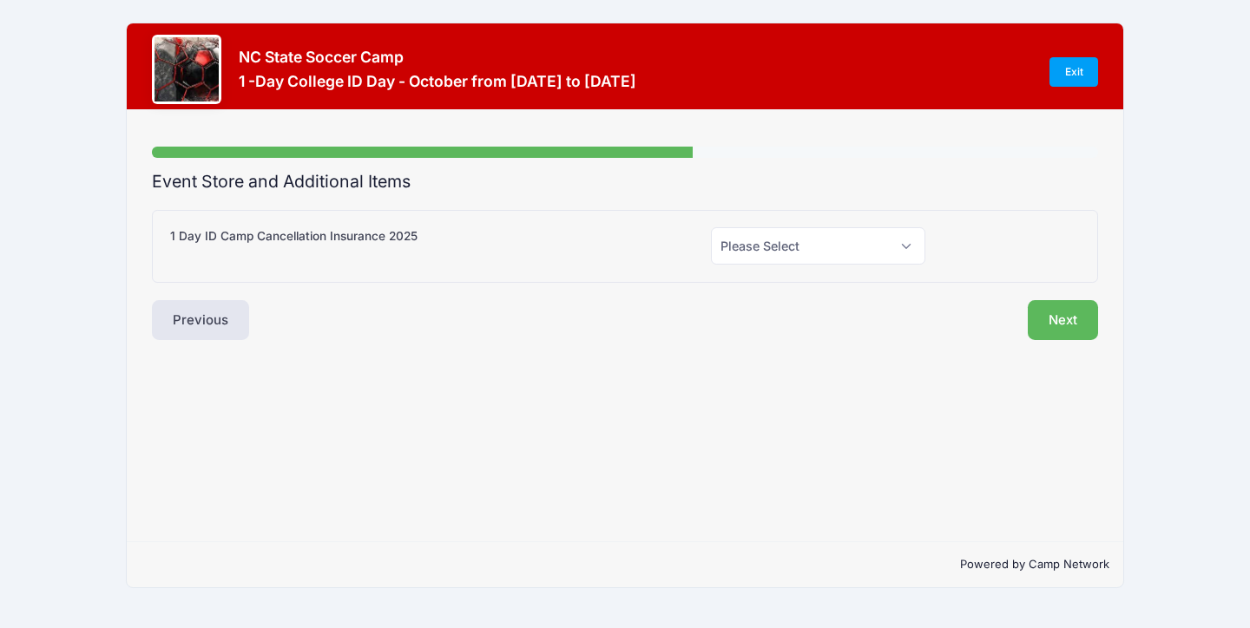
scroll to position [0, 0]
select select "0"
click at [1042, 323] on button "Next" at bounding box center [1063, 320] width 70 height 40
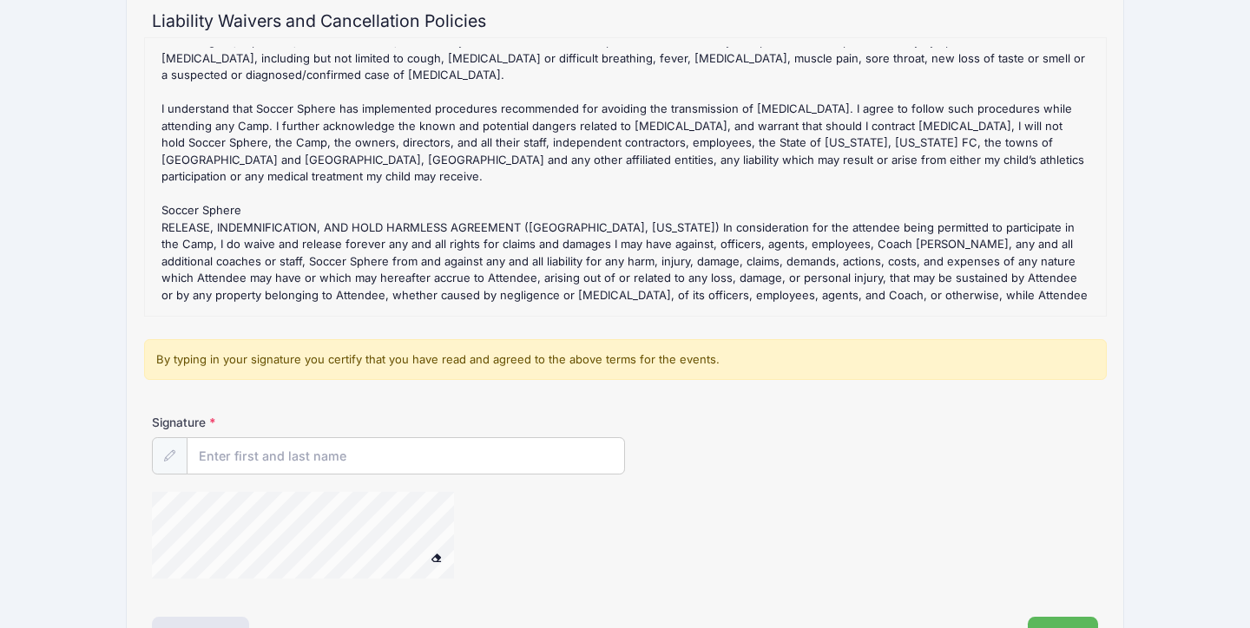
scroll to position [190, 0]
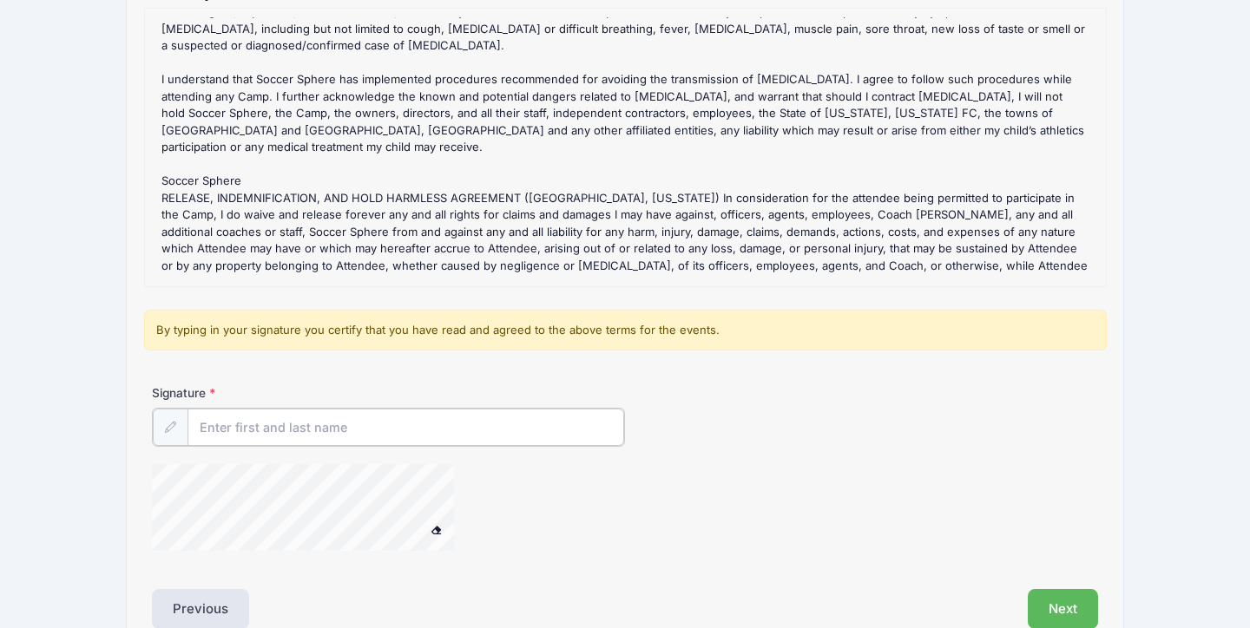
click at [384, 435] on input "Signature" at bounding box center [405, 427] width 437 height 37
type input "[PERSON_NAME]"
click at [350, 368] on form "1 -Day College ID Day - October Refund Policy : 2025 NC State Soccer Camps Refu…" at bounding box center [625, 287] width 946 height 558
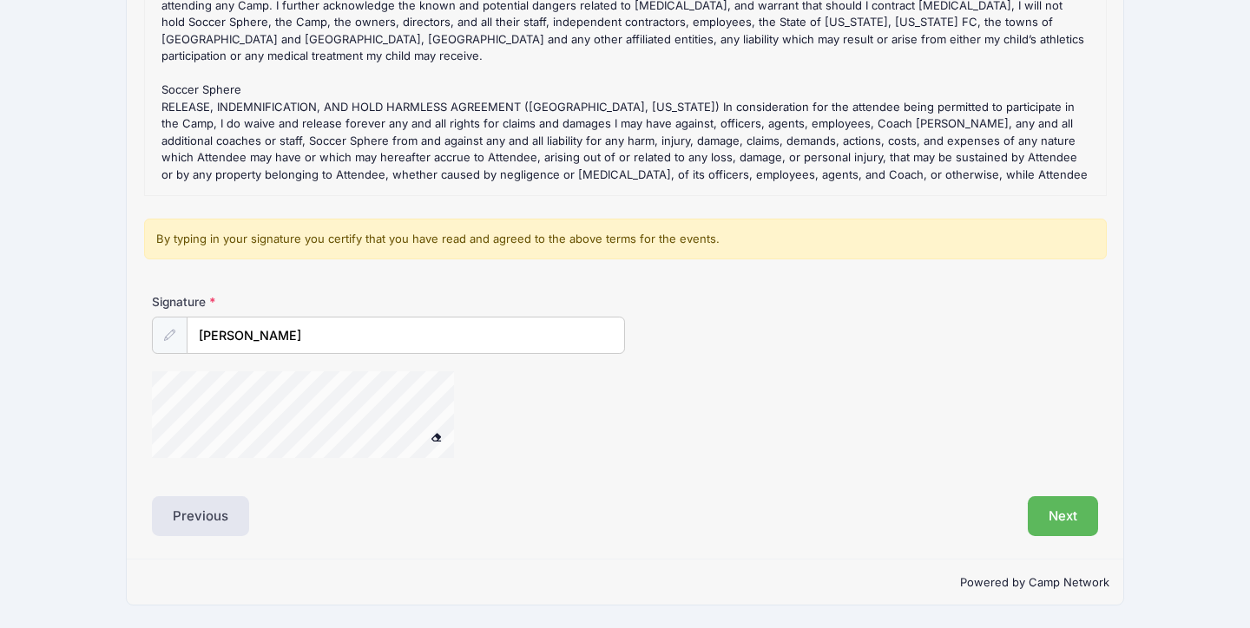
scroll to position [280, 0]
click at [435, 435] on span at bounding box center [436, 438] width 12 height 10
click at [1040, 498] on button "Next" at bounding box center [1063, 517] width 70 height 40
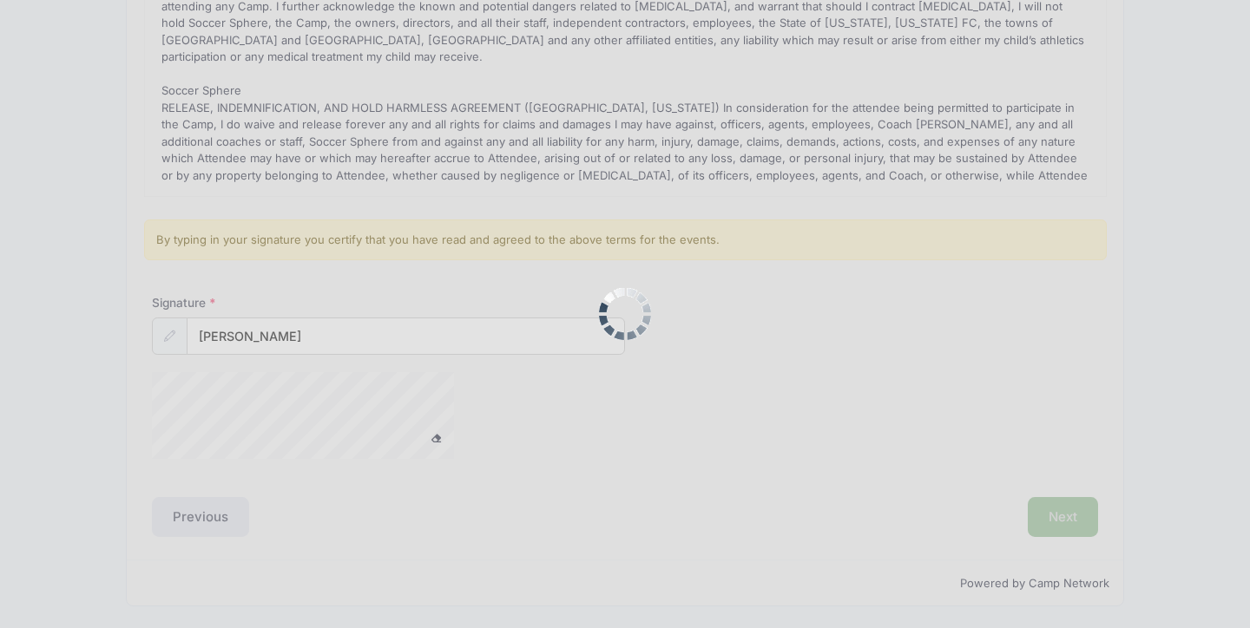
scroll to position [0, 0]
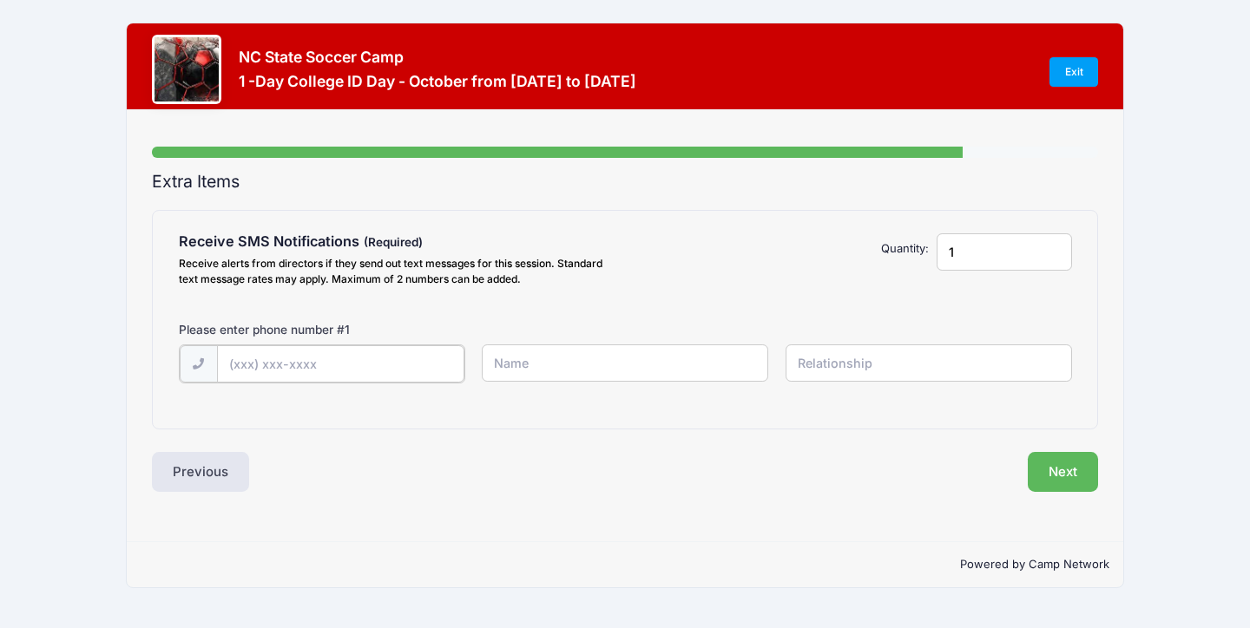
click at [320, 367] on input "text" at bounding box center [340, 363] width 247 height 37
type input "[PHONE_NUMBER]"
click at [521, 354] on input "text" at bounding box center [625, 363] width 286 height 37
type input "[PERSON_NAME]"
click at [1073, 461] on button "Next" at bounding box center [1063, 470] width 70 height 40
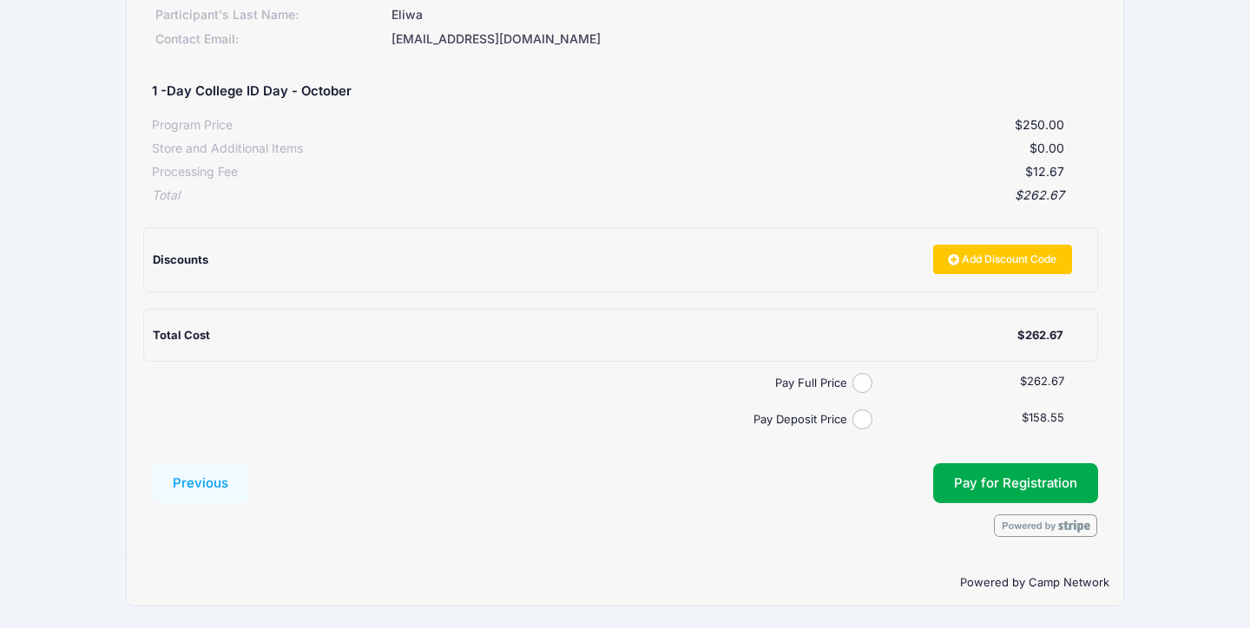
scroll to position [258, 0]
click at [858, 383] on input "Pay Full Price" at bounding box center [862, 384] width 20 height 20
radio input "true"
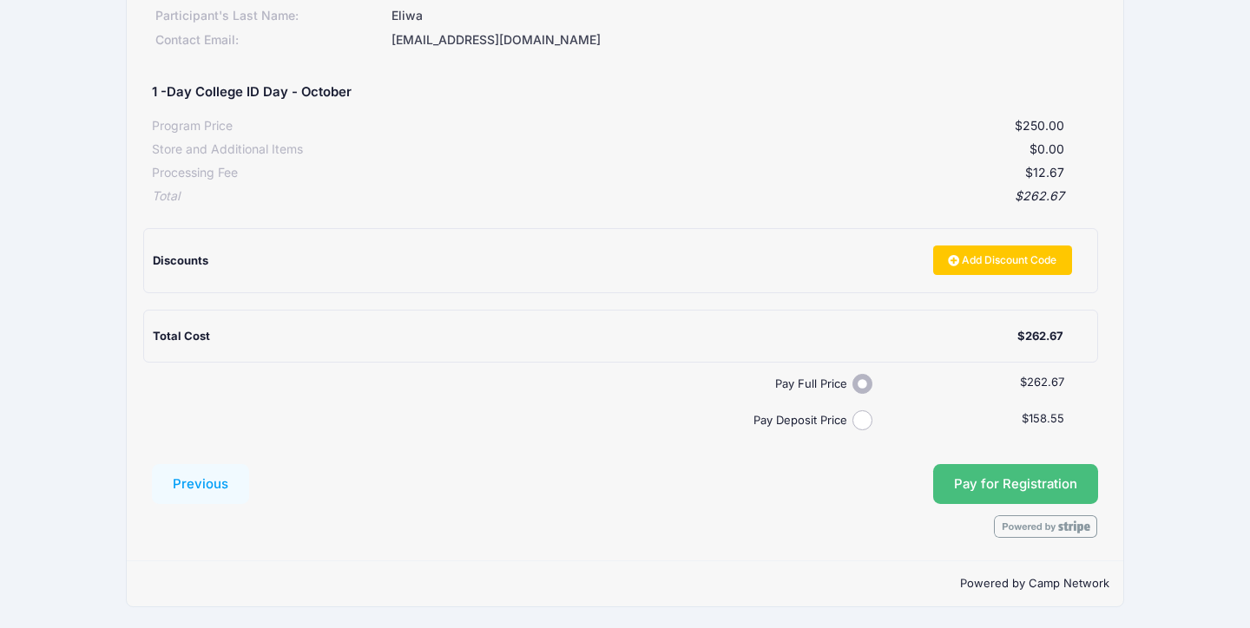
click at [978, 489] on button "Pay for Registration" at bounding box center [1015, 484] width 165 height 40
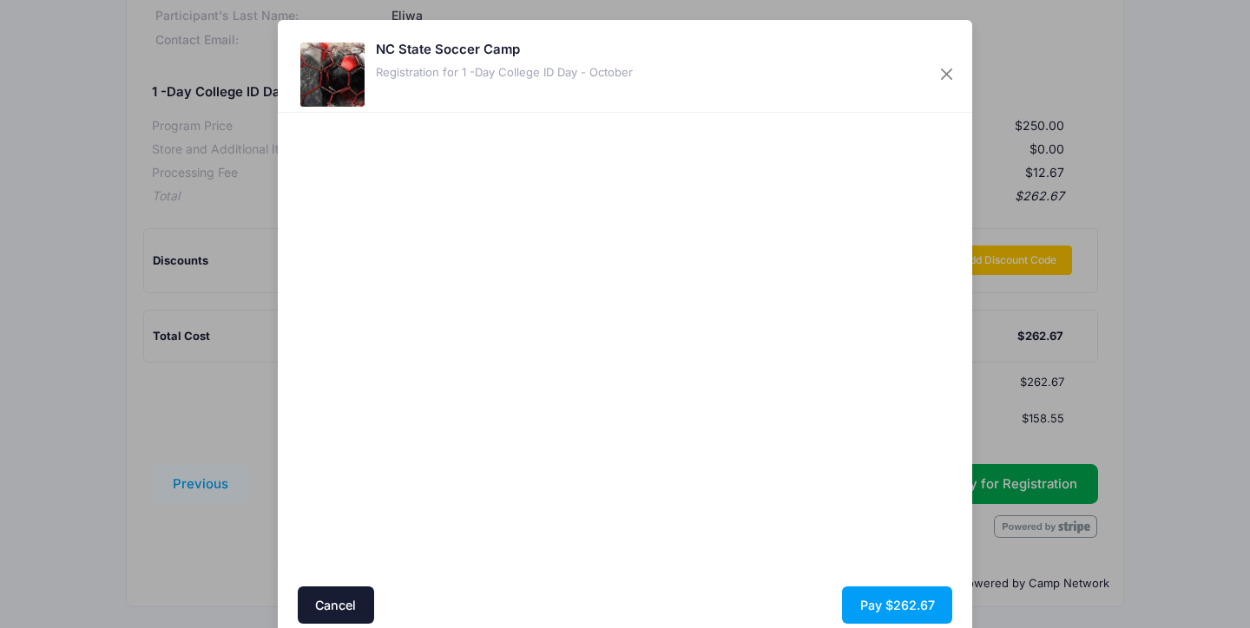
scroll to position [0, 0]
click at [816, 401] on div at bounding box center [793, 350] width 319 height 457
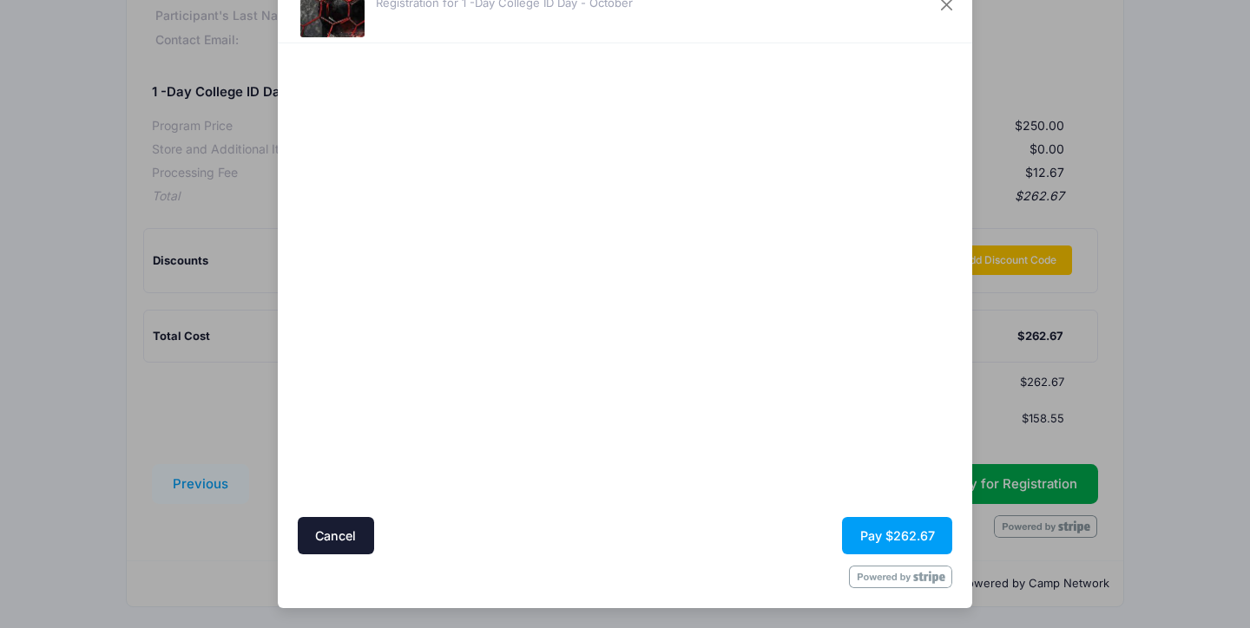
scroll to position [69, 0]
click at [862, 530] on button "Pay $262.67" at bounding box center [897, 536] width 110 height 37
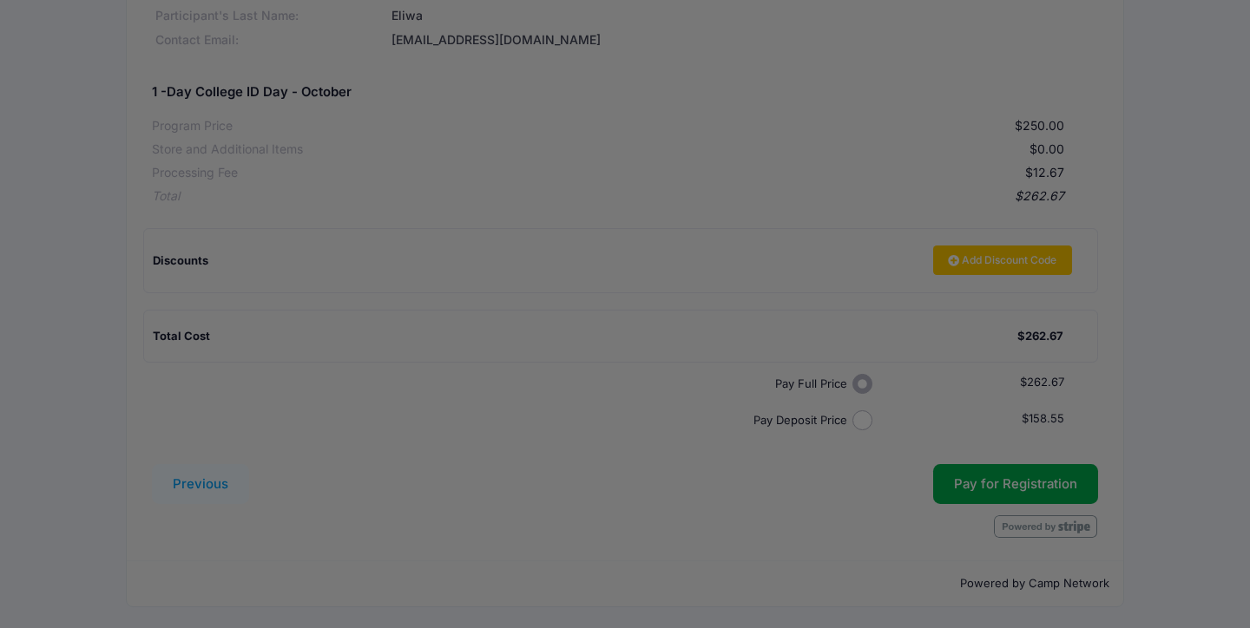
scroll to position [0, 0]
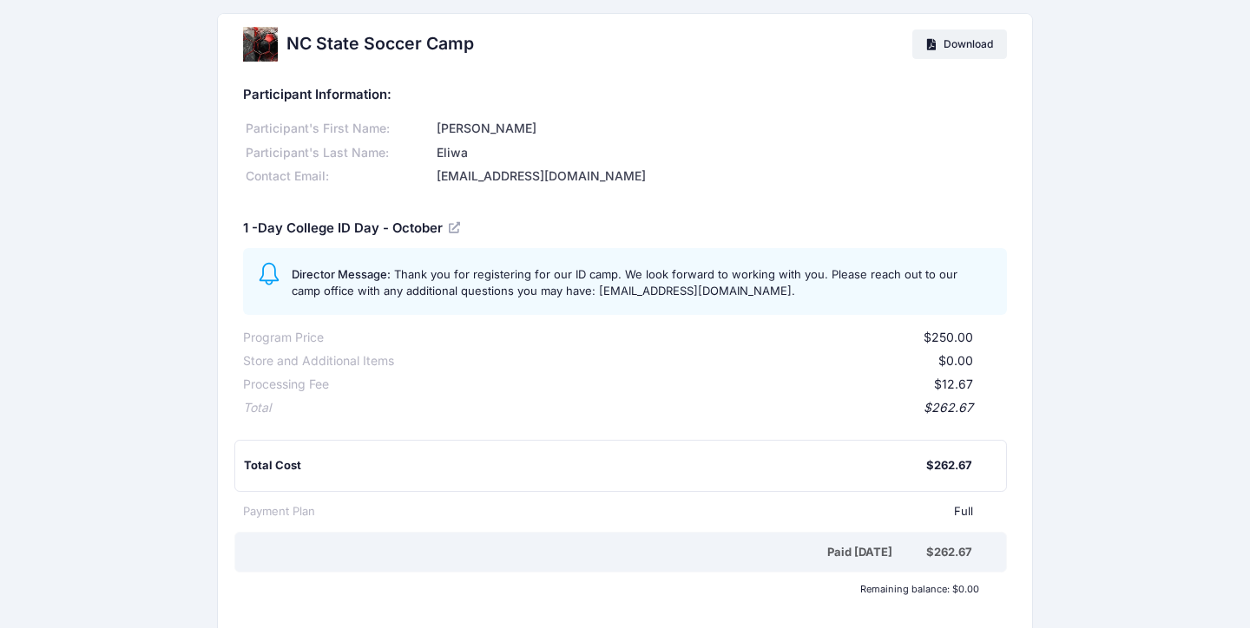
scroll to position [16, 0]
